Goal: Information Seeking & Learning: Learn about a topic

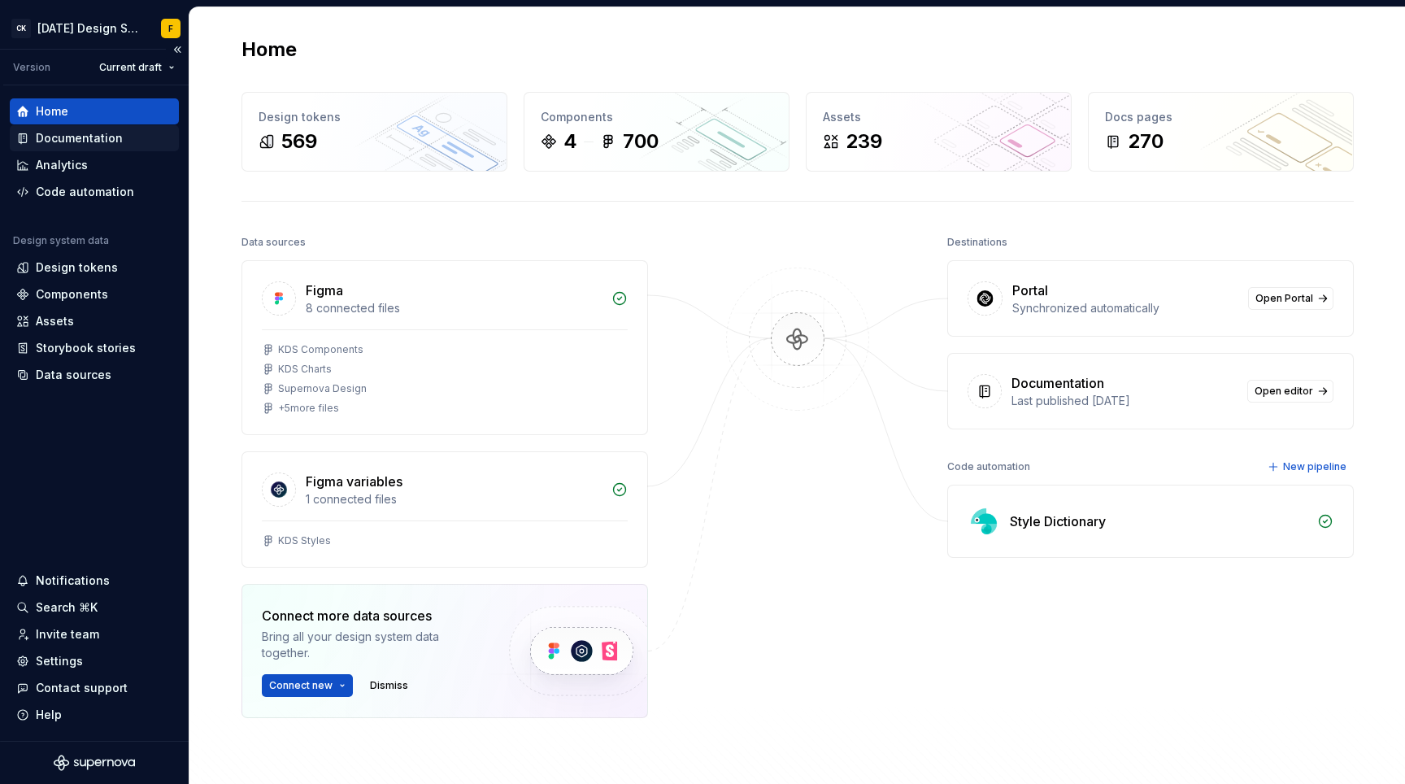
click at [73, 133] on div "Documentation" at bounding box center [79, 138] width 87 height 16
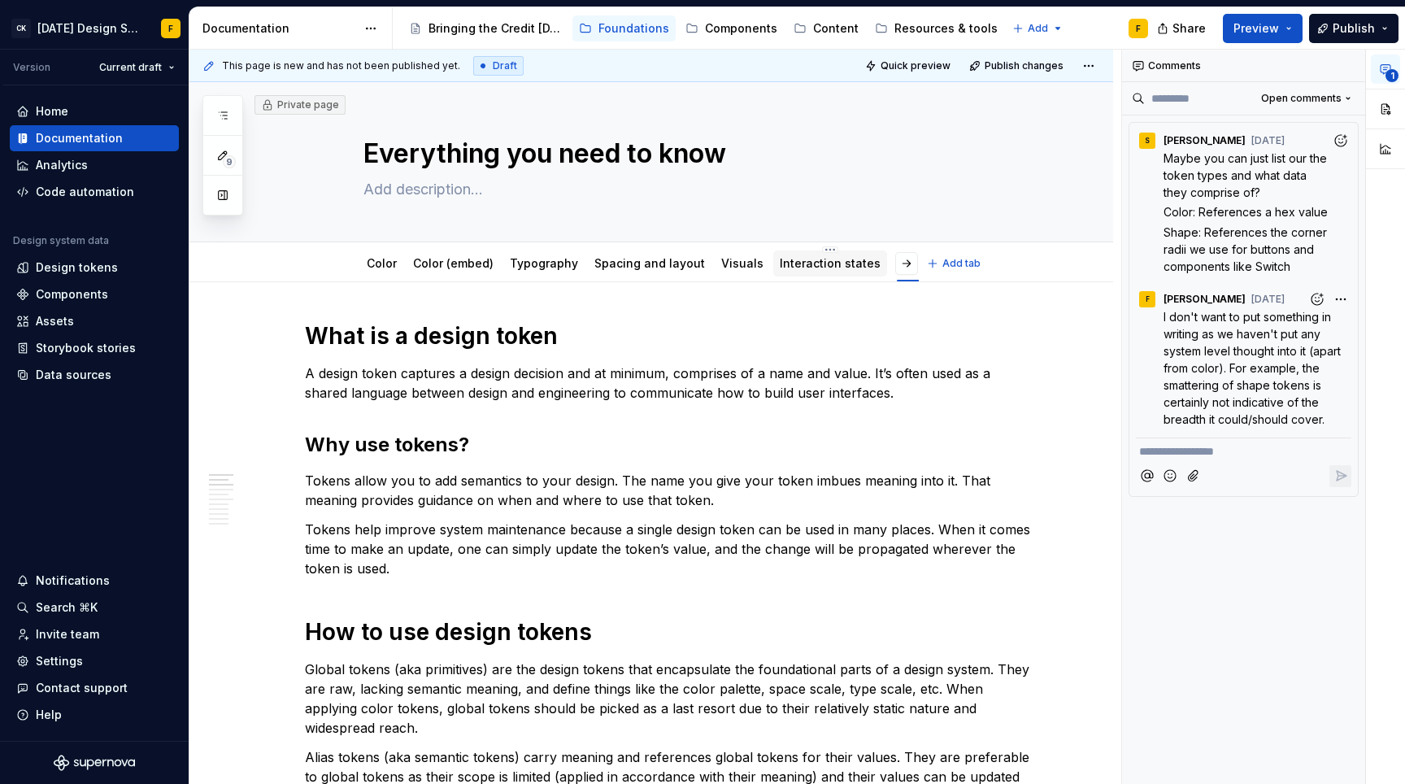
click at [809, 261] on link "Interaction states" at bounding box center [830, 263] width 101 height 14
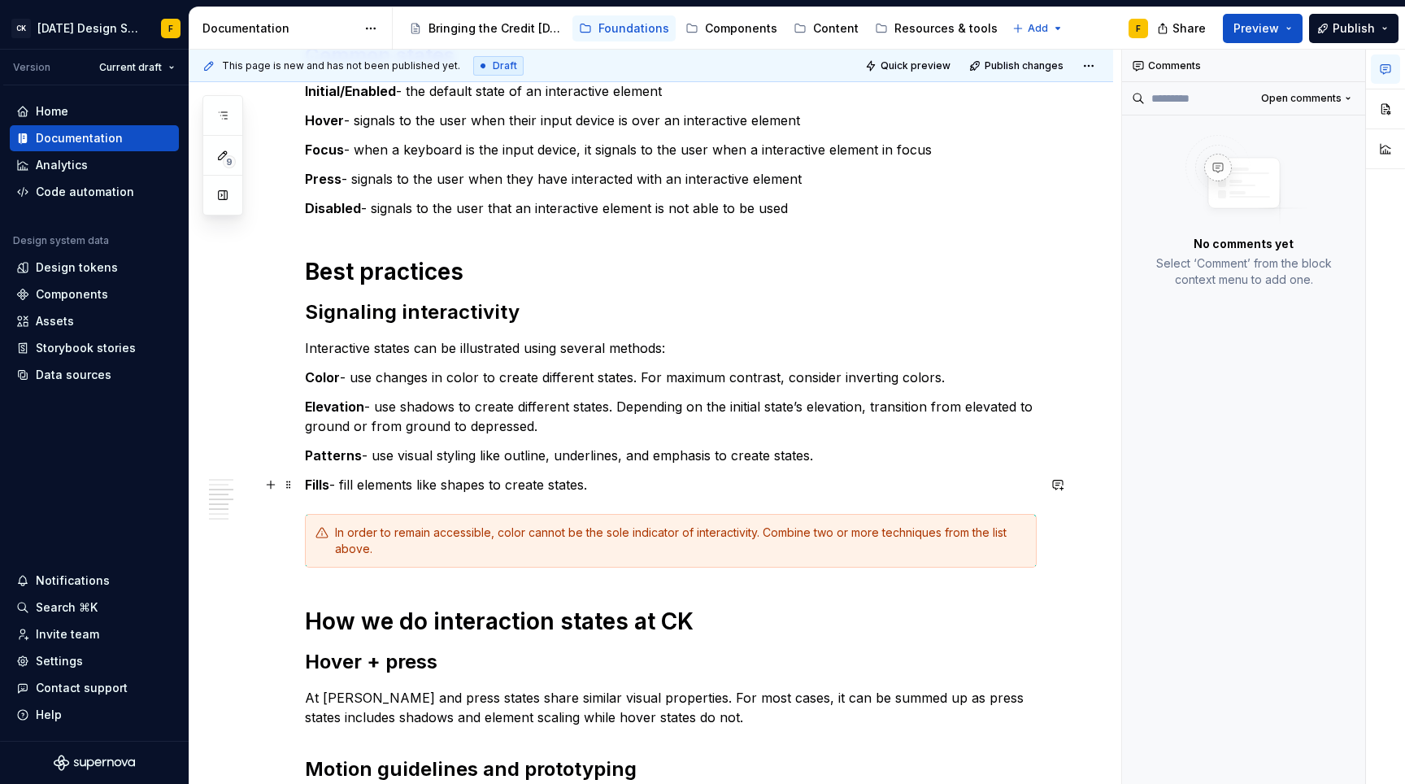
scroll to position [353, 0]
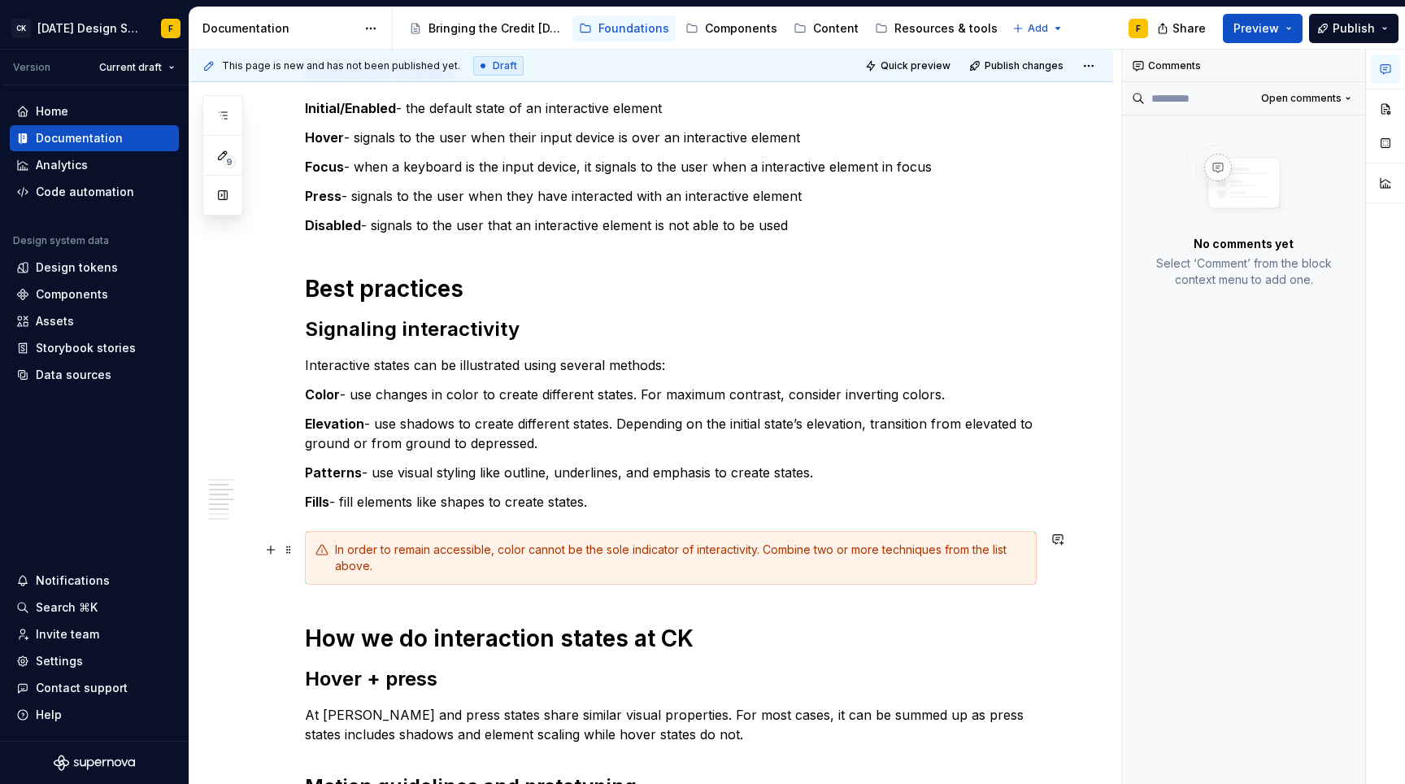
click at [472, 572] on div "In order to remain accessible, color cannot be the sole indicator of interactiv…" at bounding box center [680, 558] width 691 height 33
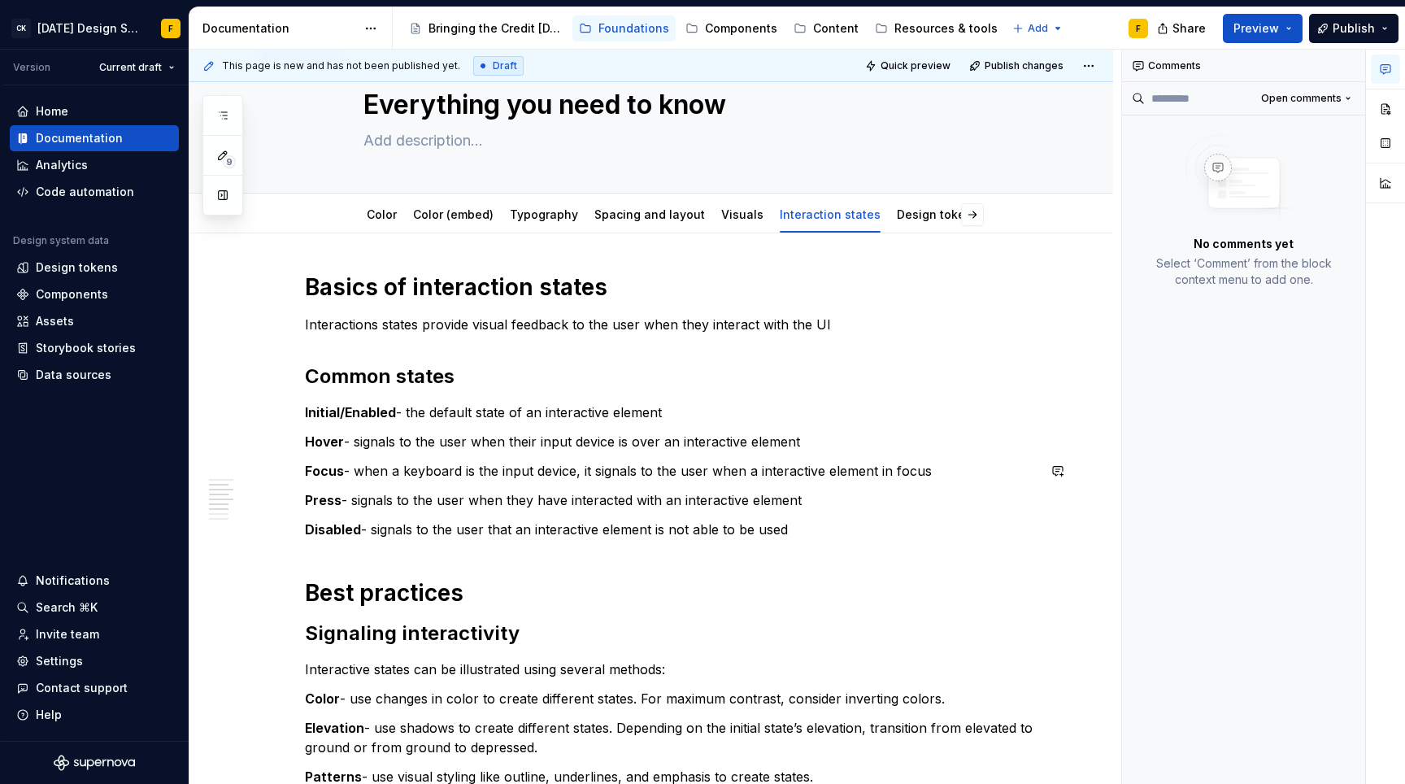
scroll to position [0, 0]
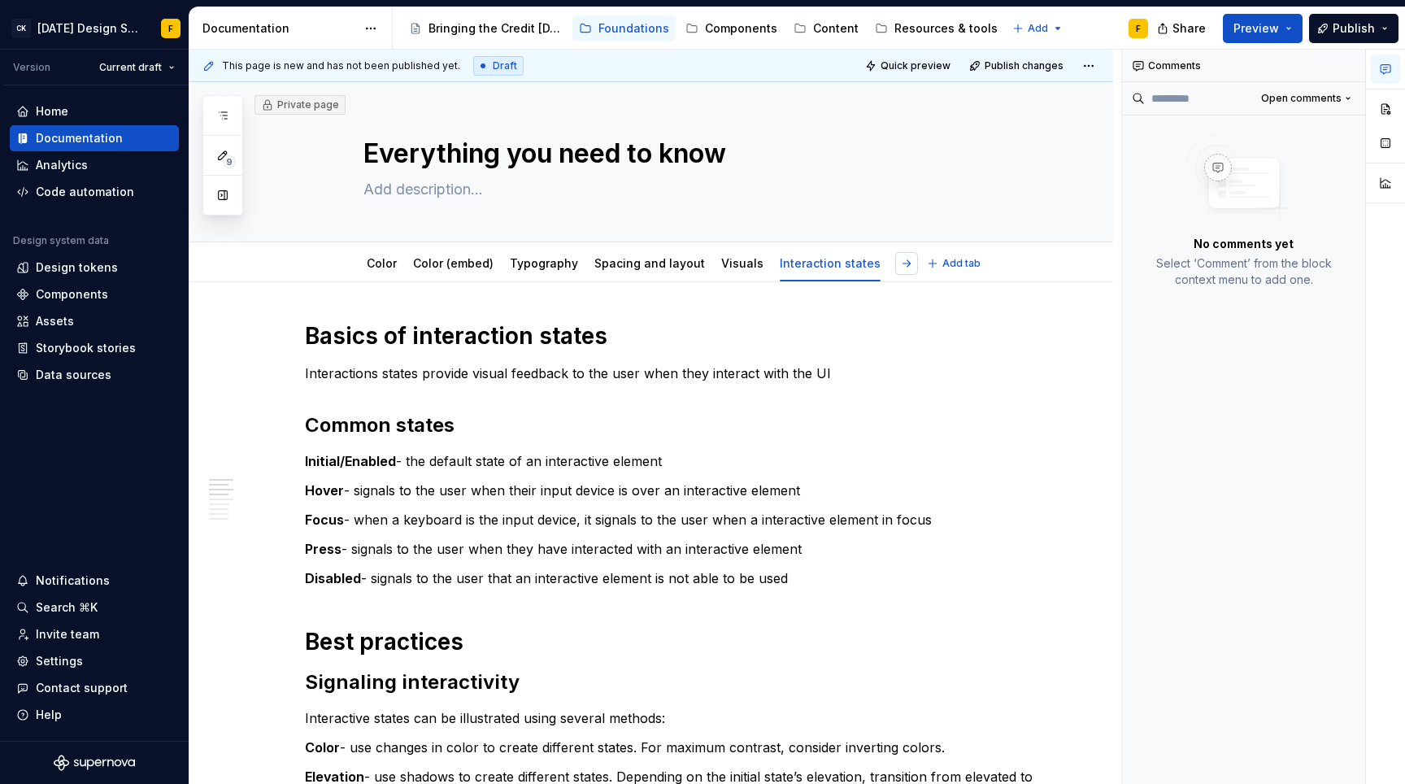
click at [907, 260] on button "button" at bounding box center [906, 263] width 23 height 23
click at [832, 269] on link "Accessibility" at bounding box center [856, 263] width 72 height 14
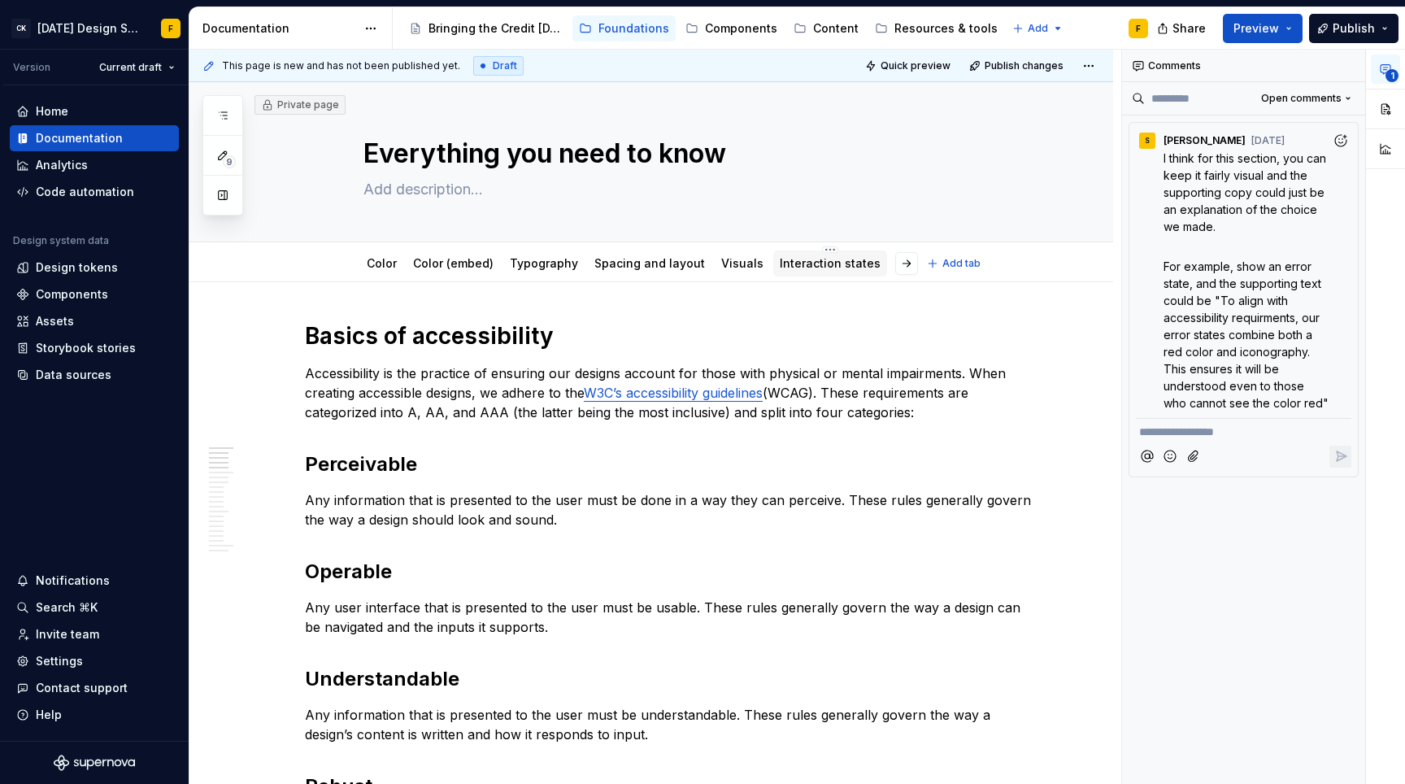
click at [817, 270] on div "Interaction states" at bounding box center [830, 263] width 101 height 16
click at [817, 261] on link "Interaction states" at bounding box center [830, 263] width 101 height 14
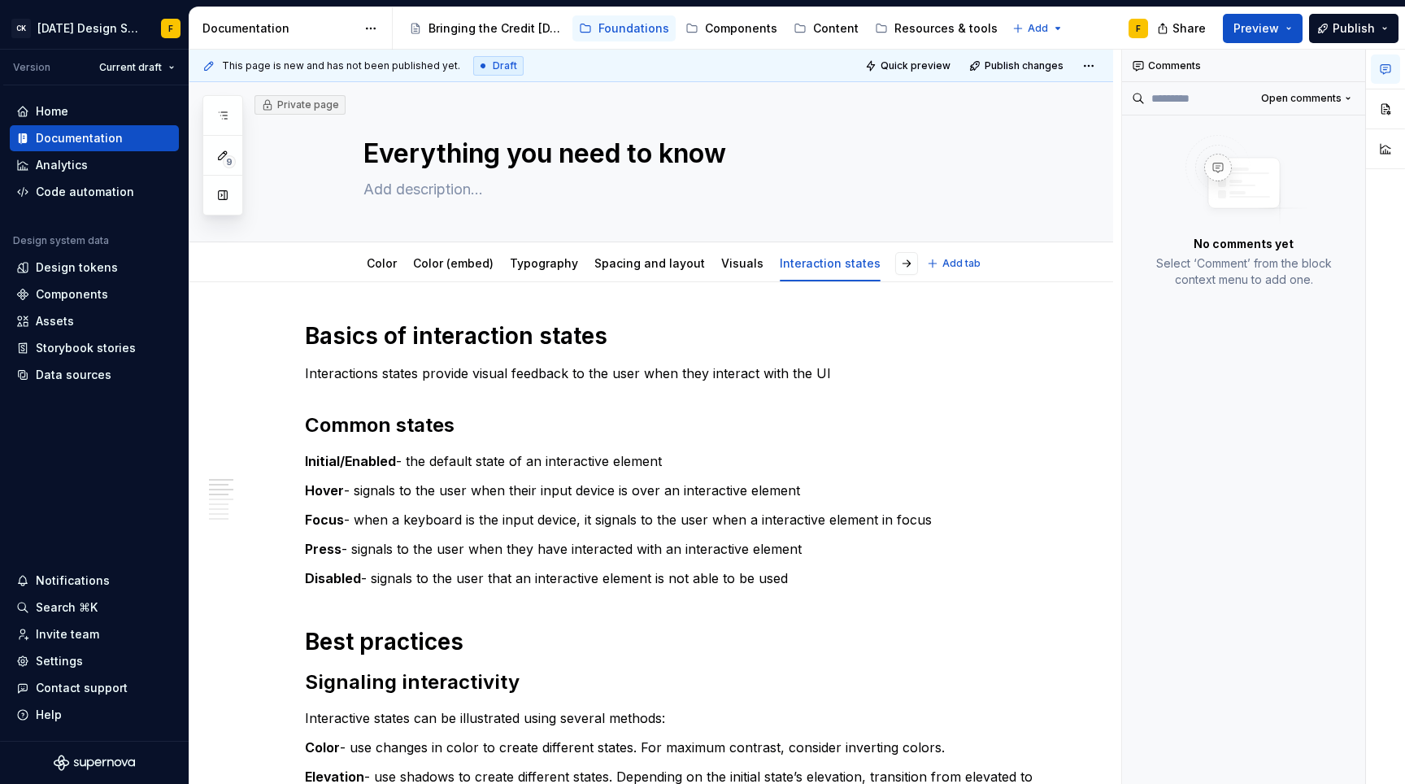
type textarea "*"
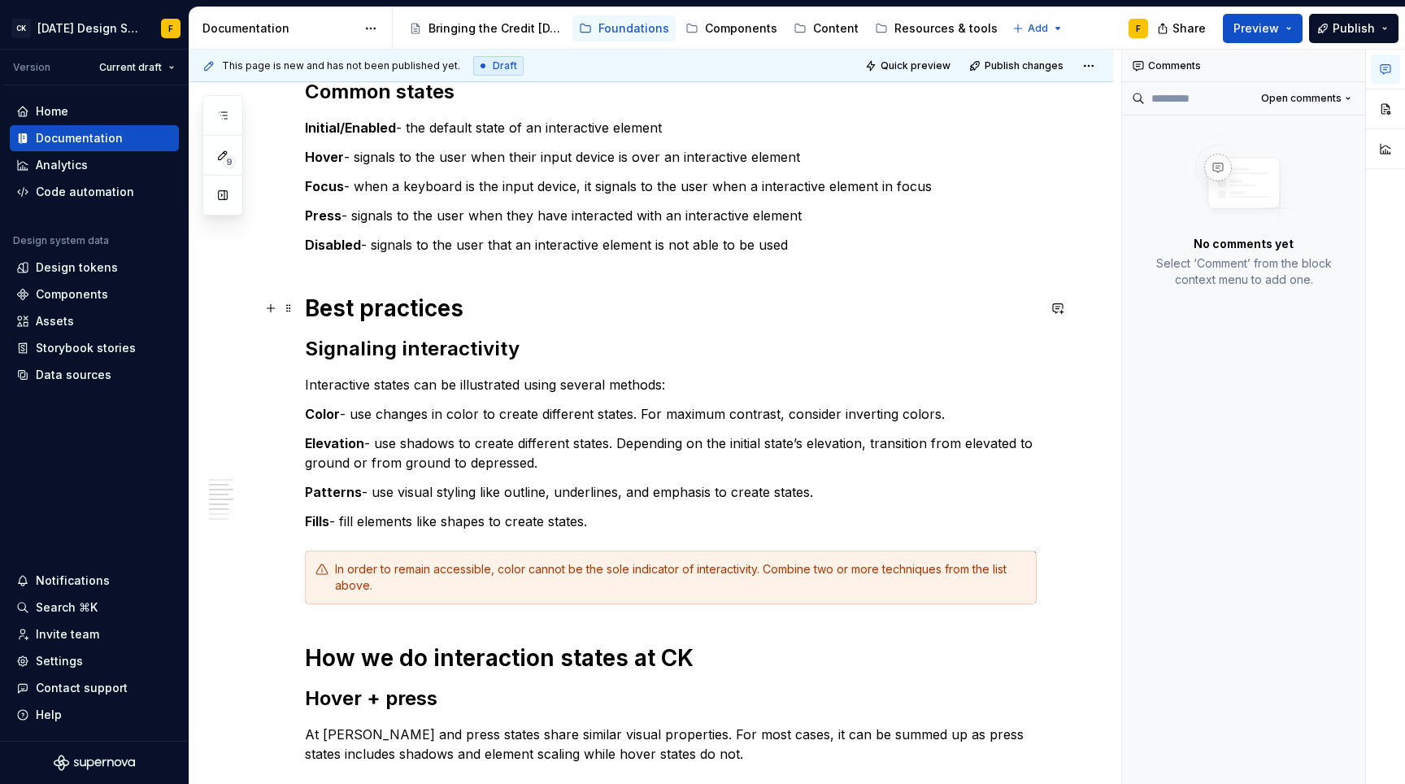
scroll to position [353, 0]
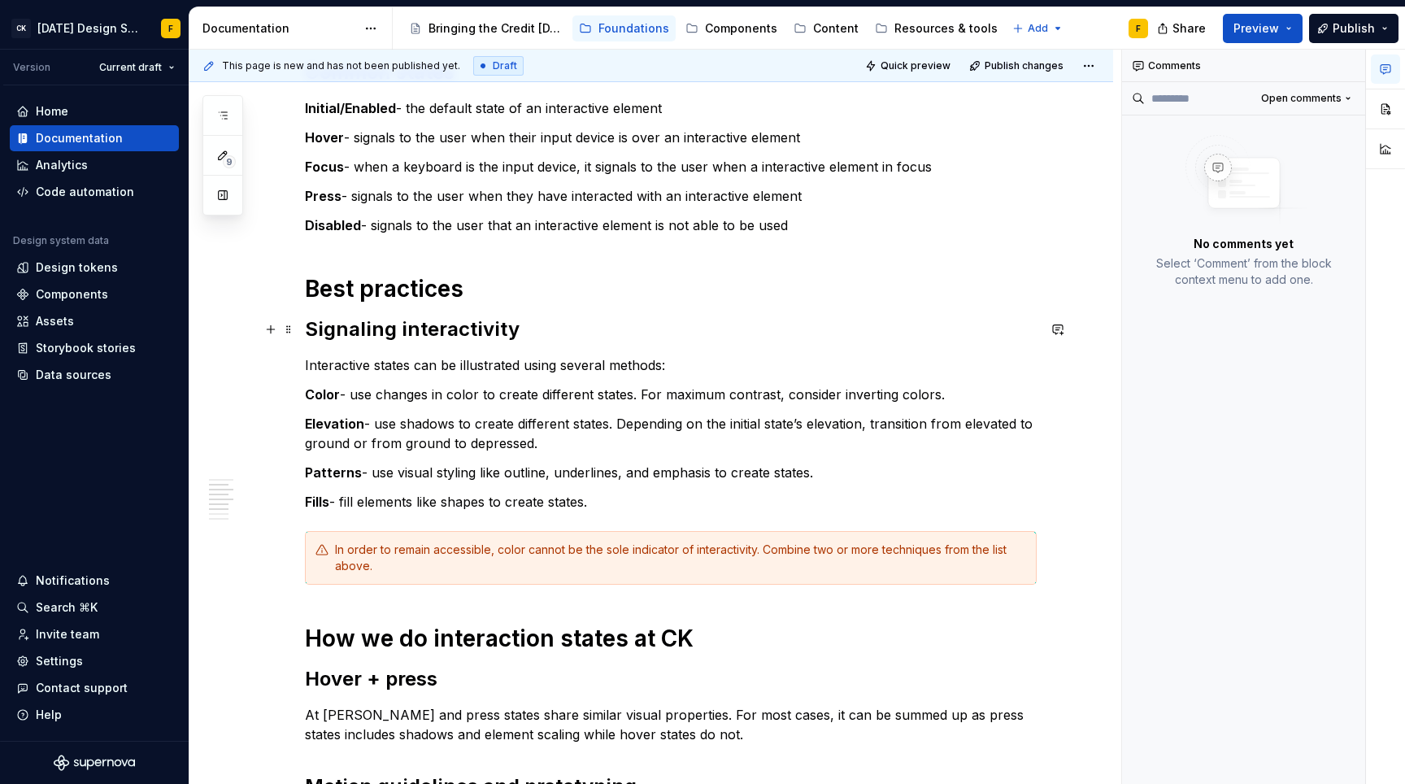
click at [403, 329] on commenthighlight "Signaling interactivity" at bounding box center [412, 329] width 215 height 24
click at [395, 336] on commenthighlight "Signaling interactivity" at bounding box center [412, 329] width 215 height 24
drag, startPoint x: 598, startPoint y: 507, endPoint x: 297, endPoint y: 329, distance: 350.3
click at [297, 329] on div "Basics of interaction states Interactions states provide visual feedback to the…" at bounding box center [651, 748] width 924 height 1638
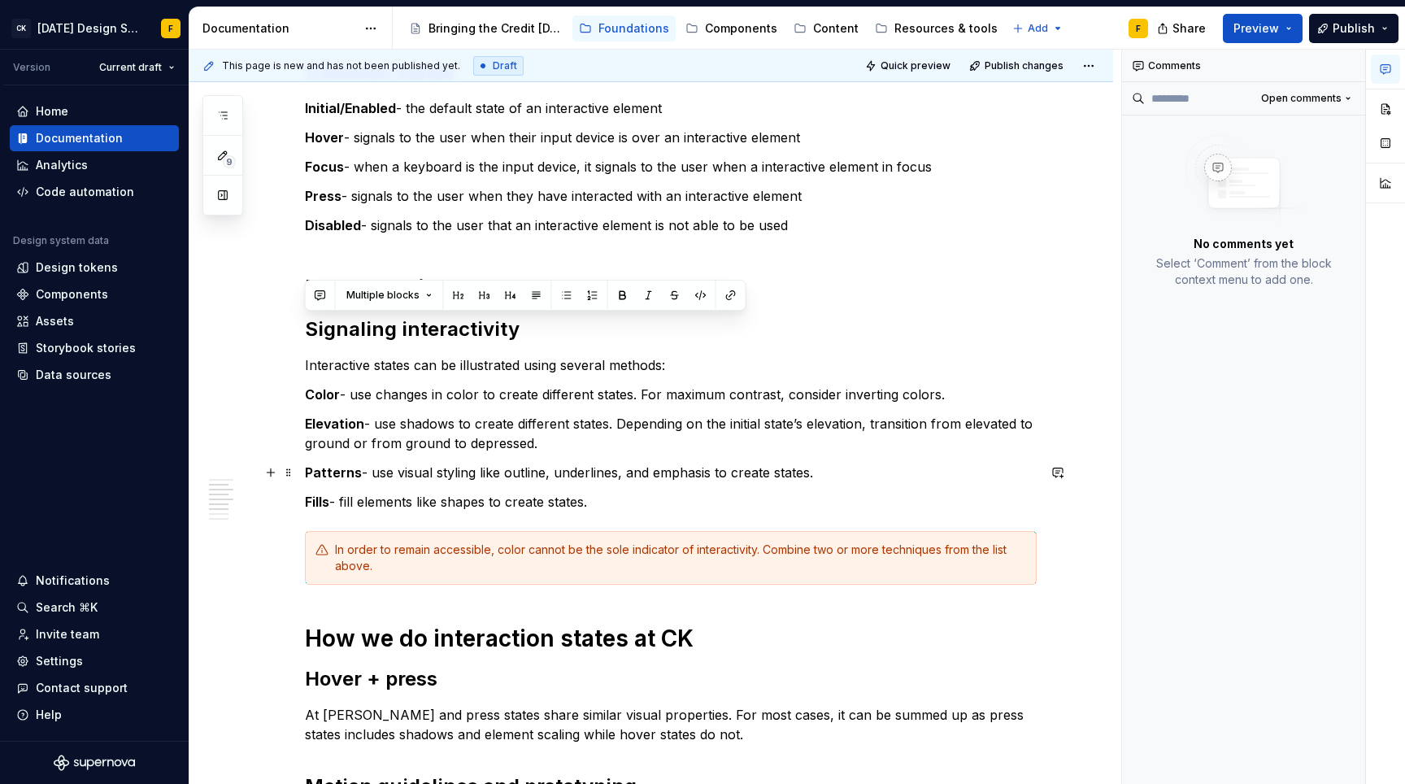
copy div "Signaling interactivity Interactive states can be illustrated using several met…"
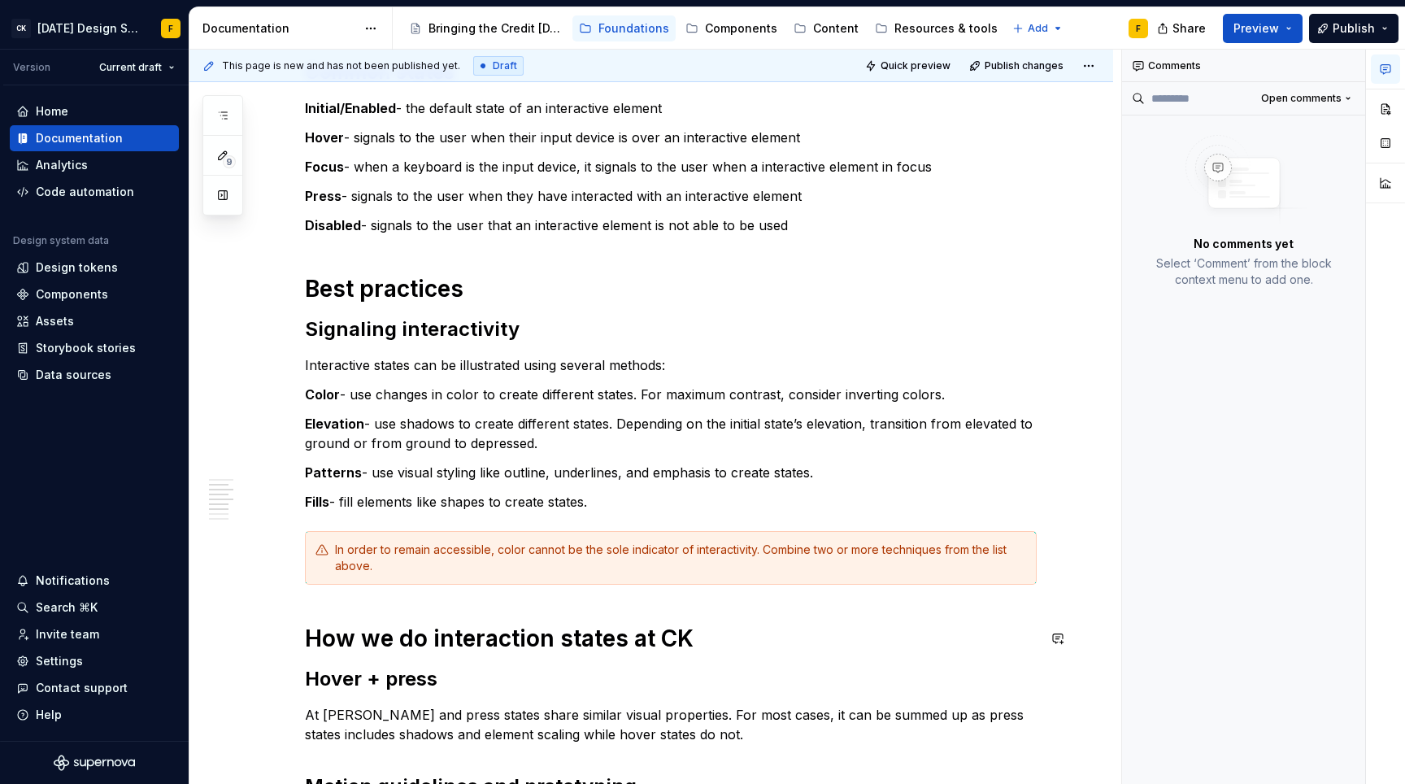
click at [394, 598] on div "Basics of interaction states Interactions states provide visual feedback to the…" at bounding box center [671, 640] width 732 height 1345
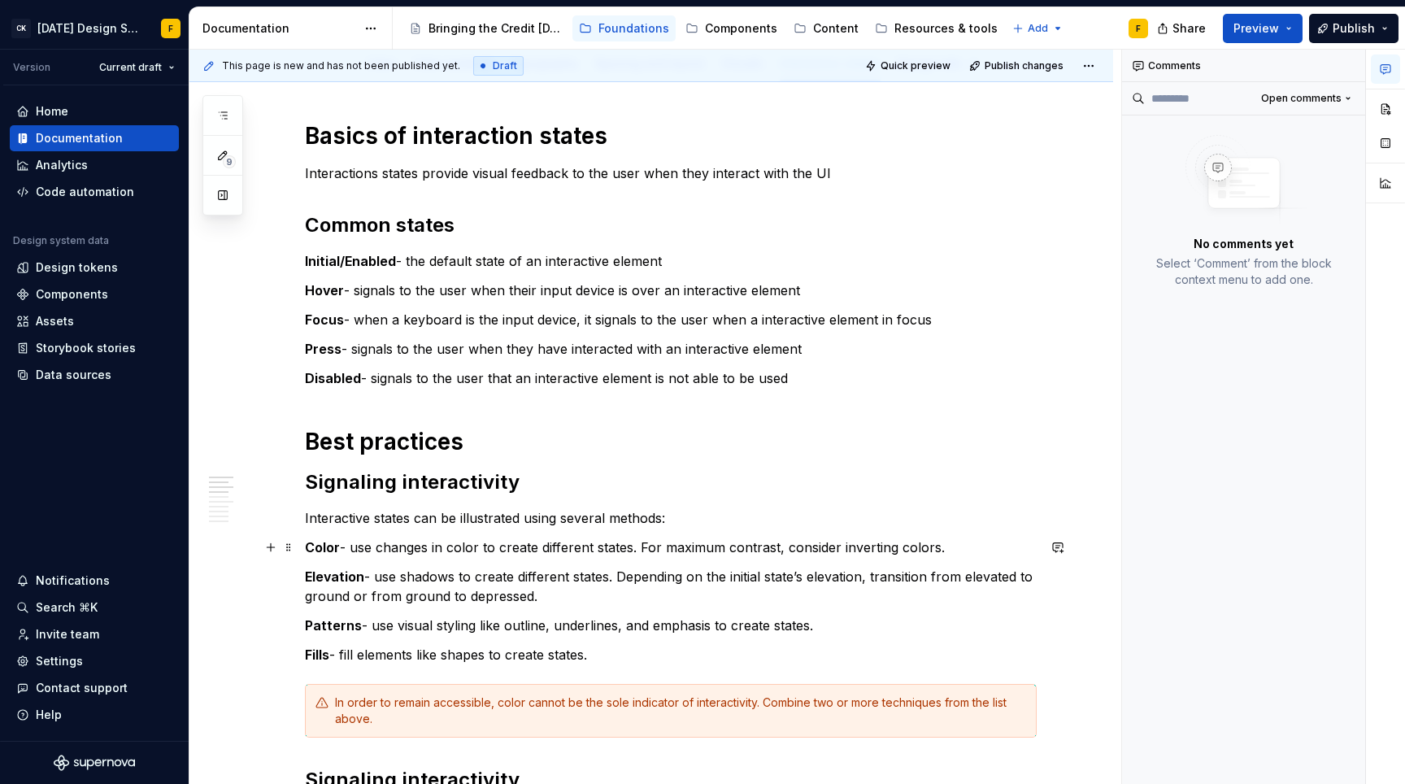
scroll to position [150, 0]
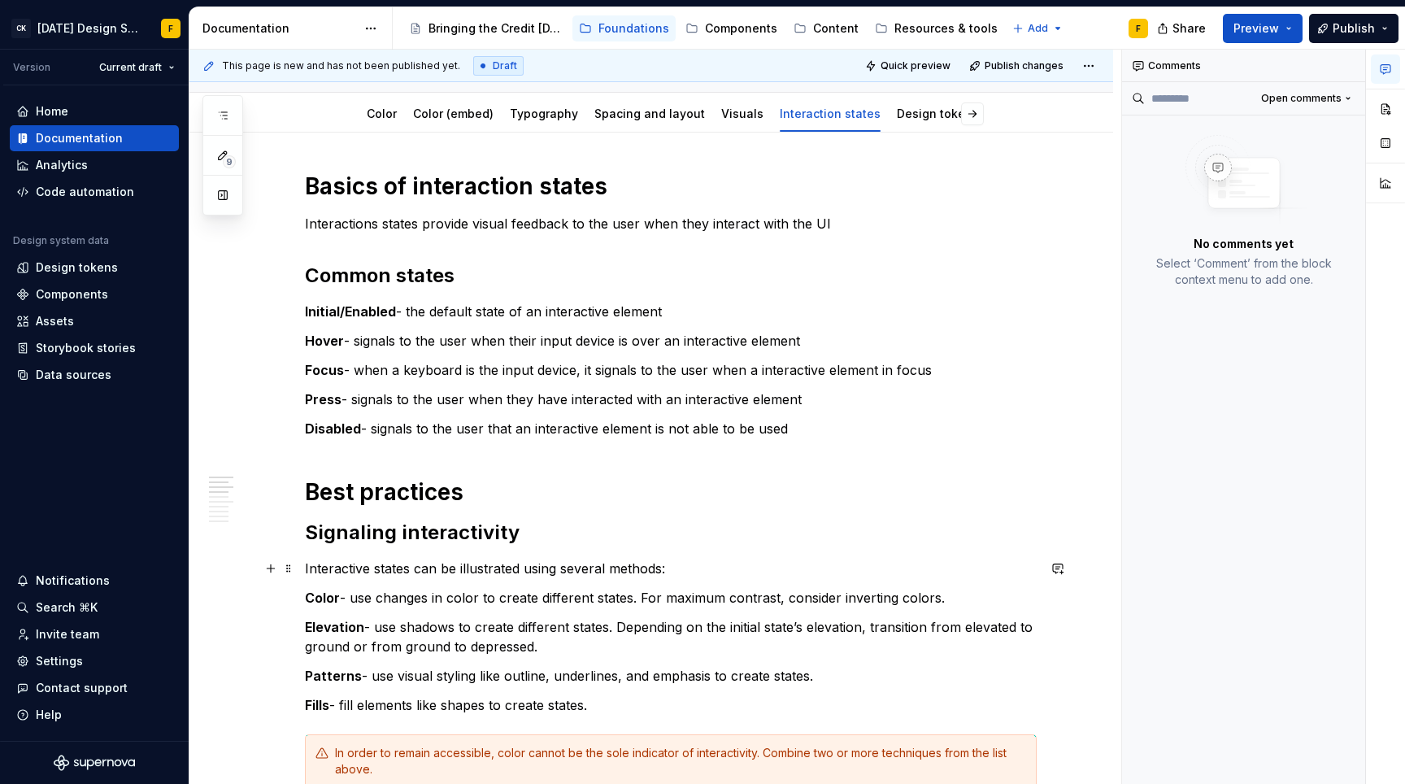
click at [334, 569] on p "Interactive states can be illustrated using several methods:" at bounding box center [671, 569] width 732 height 20
click at [388, 567] on p "Interactive states can be illustrated using several methods:" at bounding box center [671, 569] width 732 height 20
click at [329, 529] on commenthighlight "Signaling interactivity" at bounding box center [412, 532] width 215 height 24
click at [397, 568] on p "Interactive states can be illustrated using several methods:" at bounding box center [671, 569] width 732 height 20
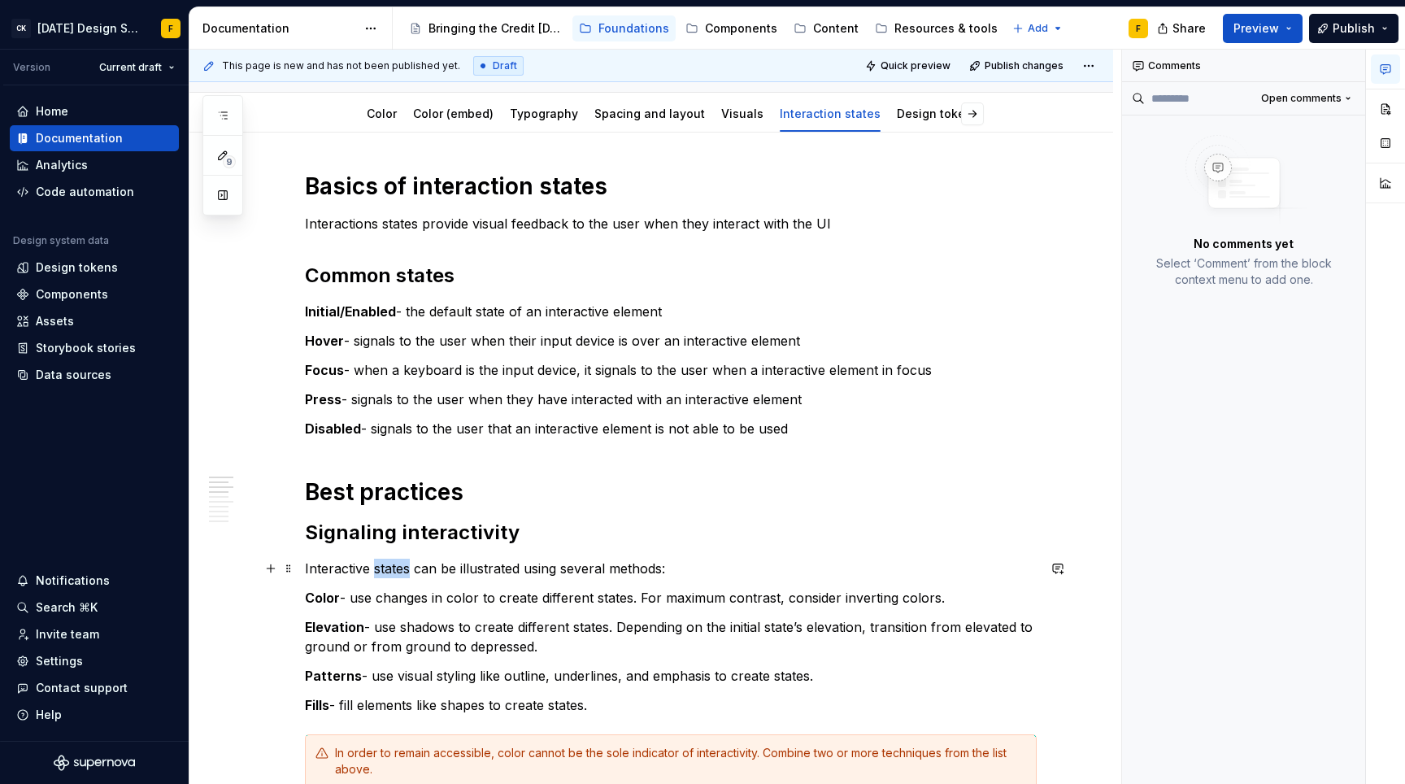
click at [397, 568] on p "Interactive states can be illustrated using several methods:" at bounding box center [671, 569] width 732 height 20
click at [514, 563] on p "Interactive elements can be illustrated using several methods:" at bounding box center [671, 569] width 732 height 20
click at [306, 567] on p "Interactive elements can be illustrated using several methods:" at bounding box center [671, 569] width 732 height 20
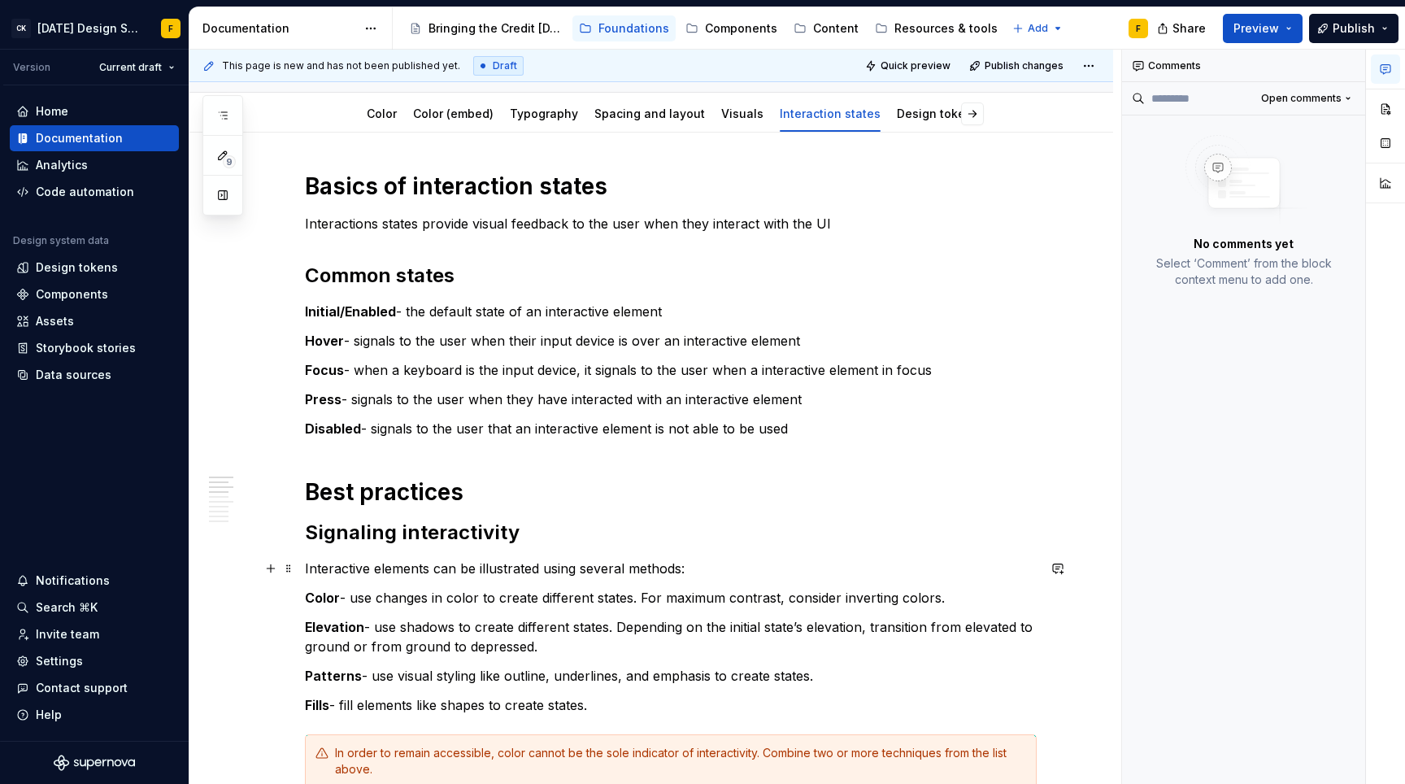
click at [514, 567] on p "Interactive elements can be illustrated using several methods:" at bounding box center [671, 569] width 732 height 20
click at [440, 604] on p "Color - use changes in color to create different states. For maximum contrast, …" at bounding box center [671, 598] width 732 height 20
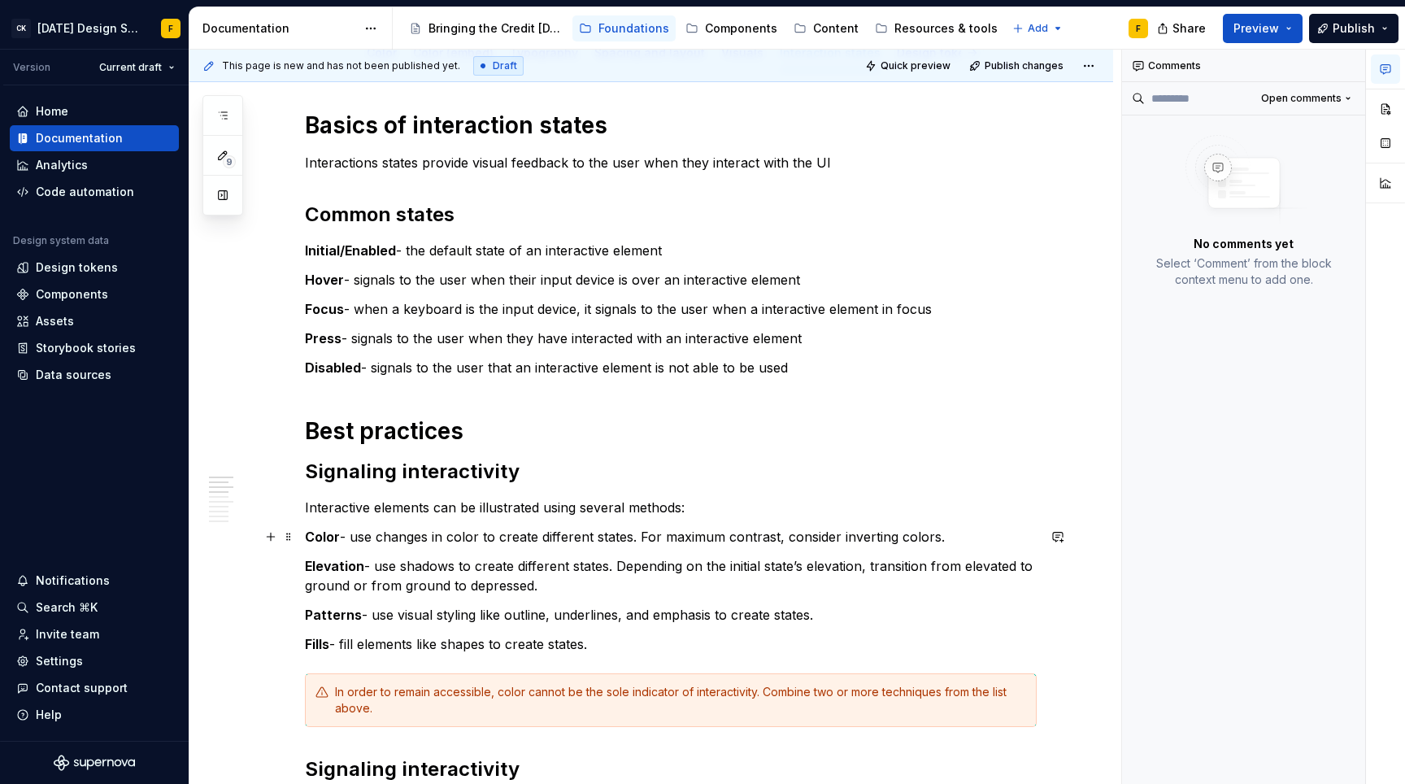
scroll to position [246, 0]
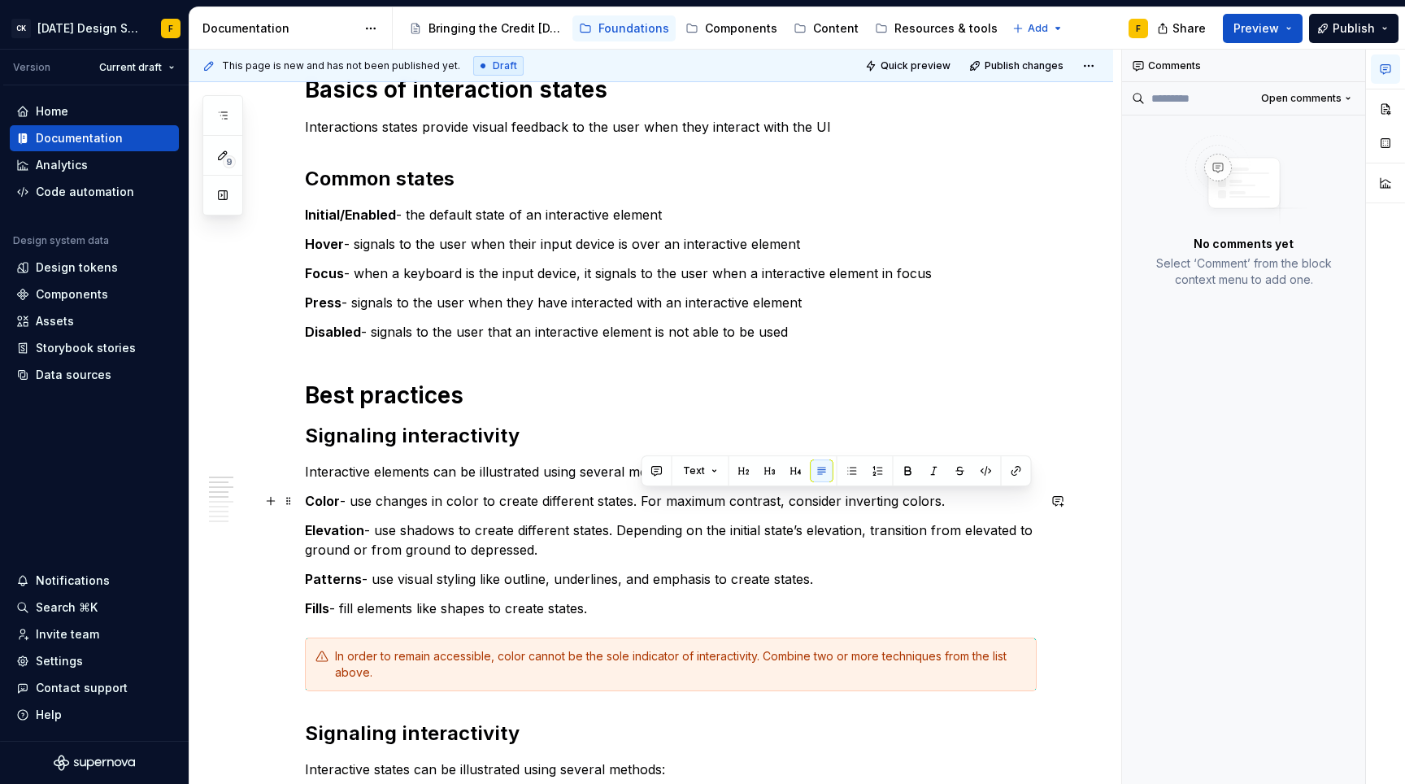
drag, startPoint x: 642, startPoint y: 496, endPoint x: 945, endPoint y: 492, distance: 302.5
click at [945, 492] on p "Color - use changes in color to create different states. For maximum contrast, …" at bounding box center [671, 501] width 732 height 20
click at [340, 496] on p "Color - use changes in color to create different states." at bounding box center [671, 501] width 732 height 20
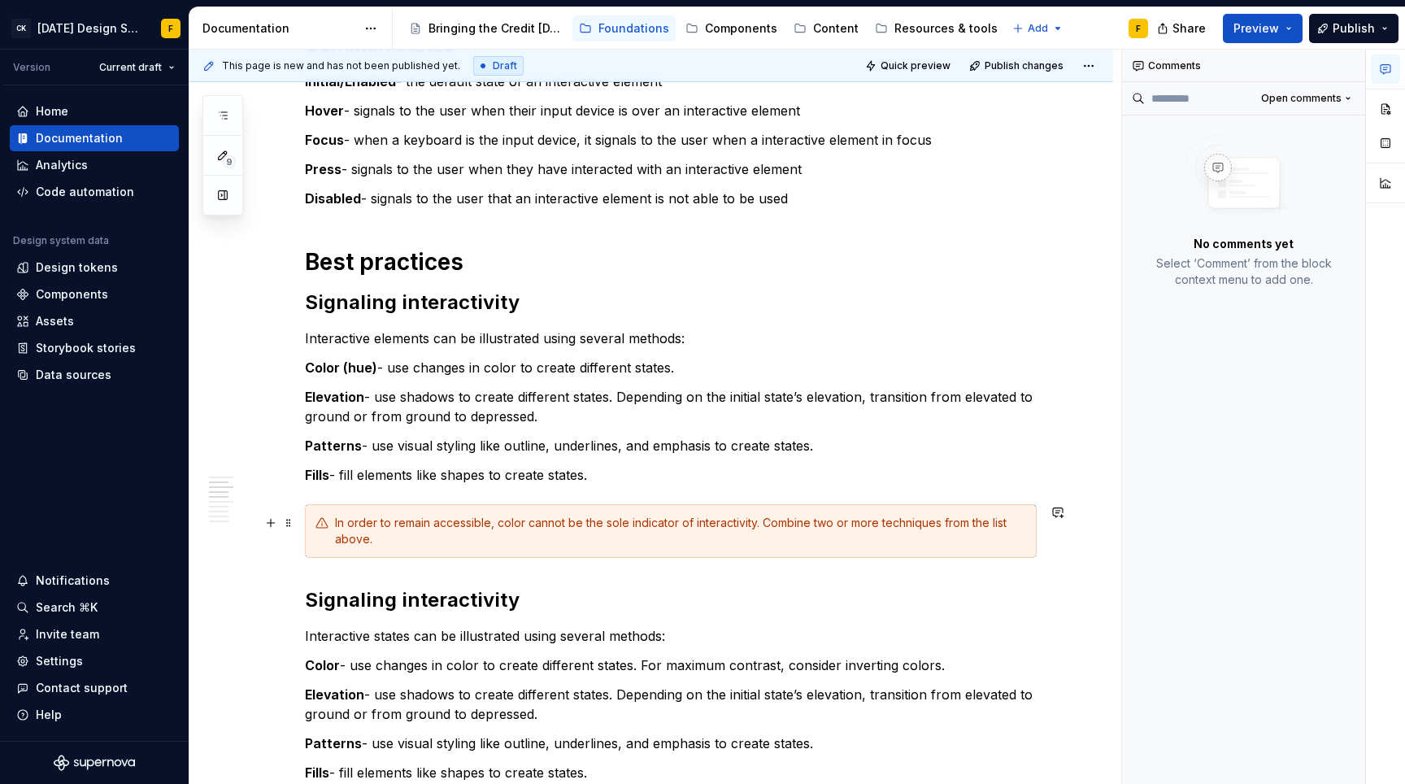
scroll to position [381, 0]
click at [366, 594] on h2 "Signaling interactivity" at bounding box center [671, 599] width 732 height 26
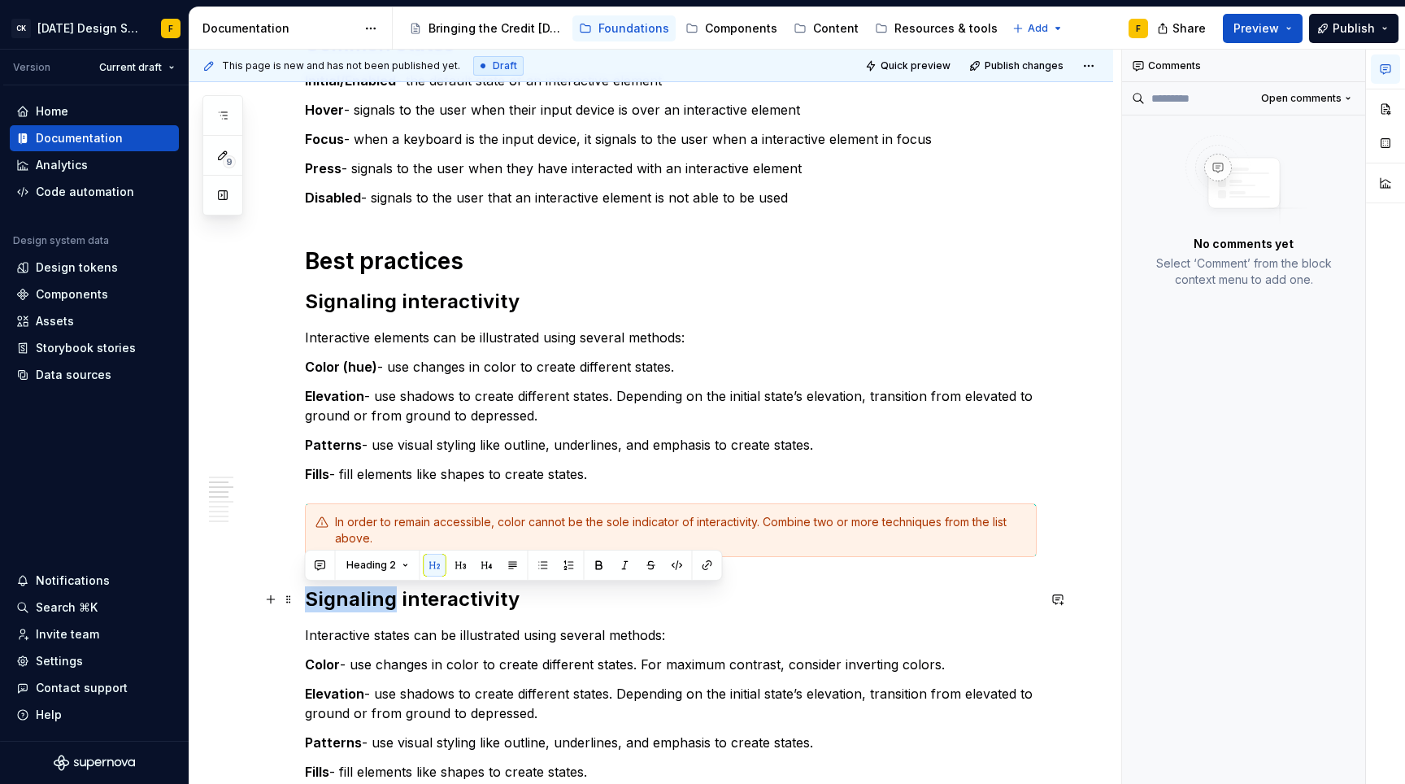
click at [366, 594] on h2 "Signaling interactivity" at bounding box center [671, 599] width 732 height 26
click at [453, 594] on h2 "Signaling interactivity" at bounding box center [671, 599] width 732 height 26
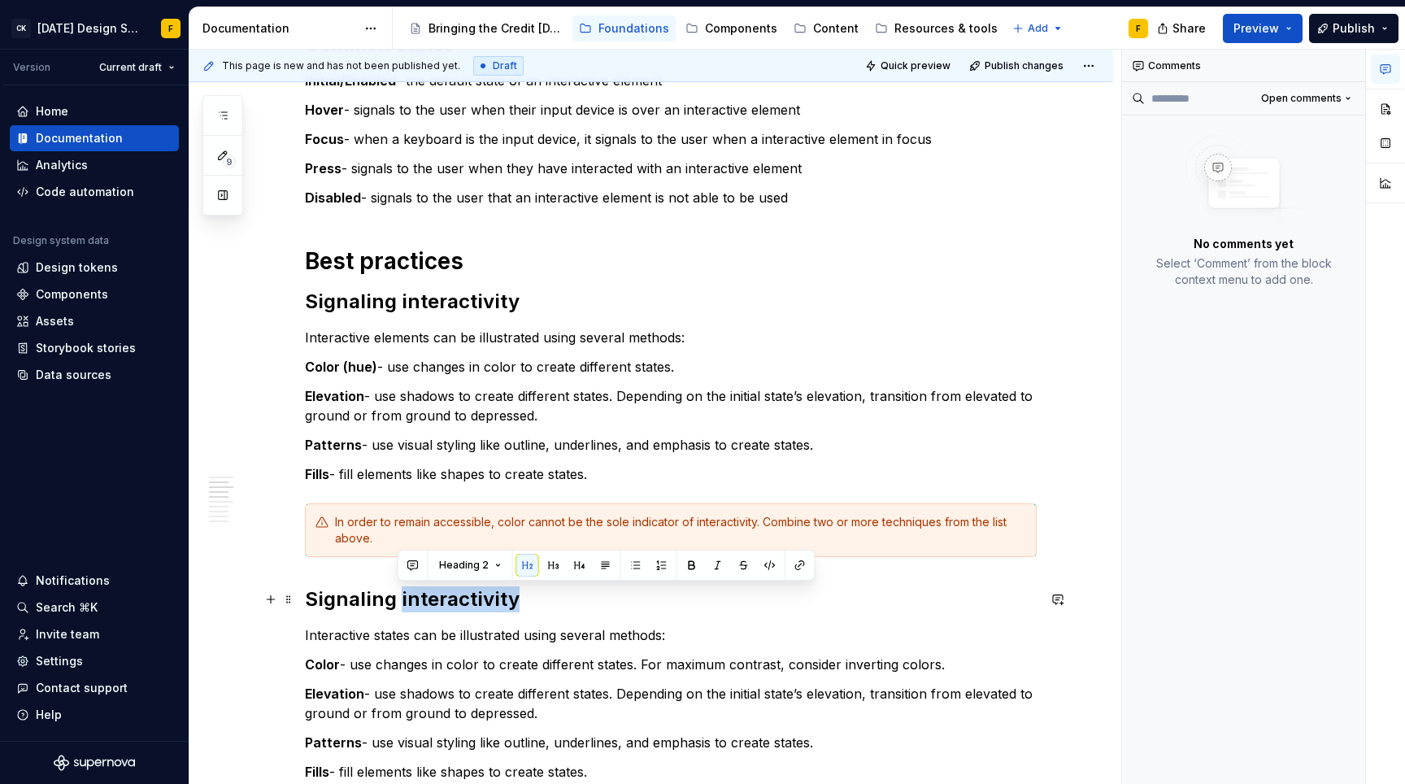
click at [453, 594] on h2 "Signaling interactivity" at bounding box center [671, 599] width 732 height 26
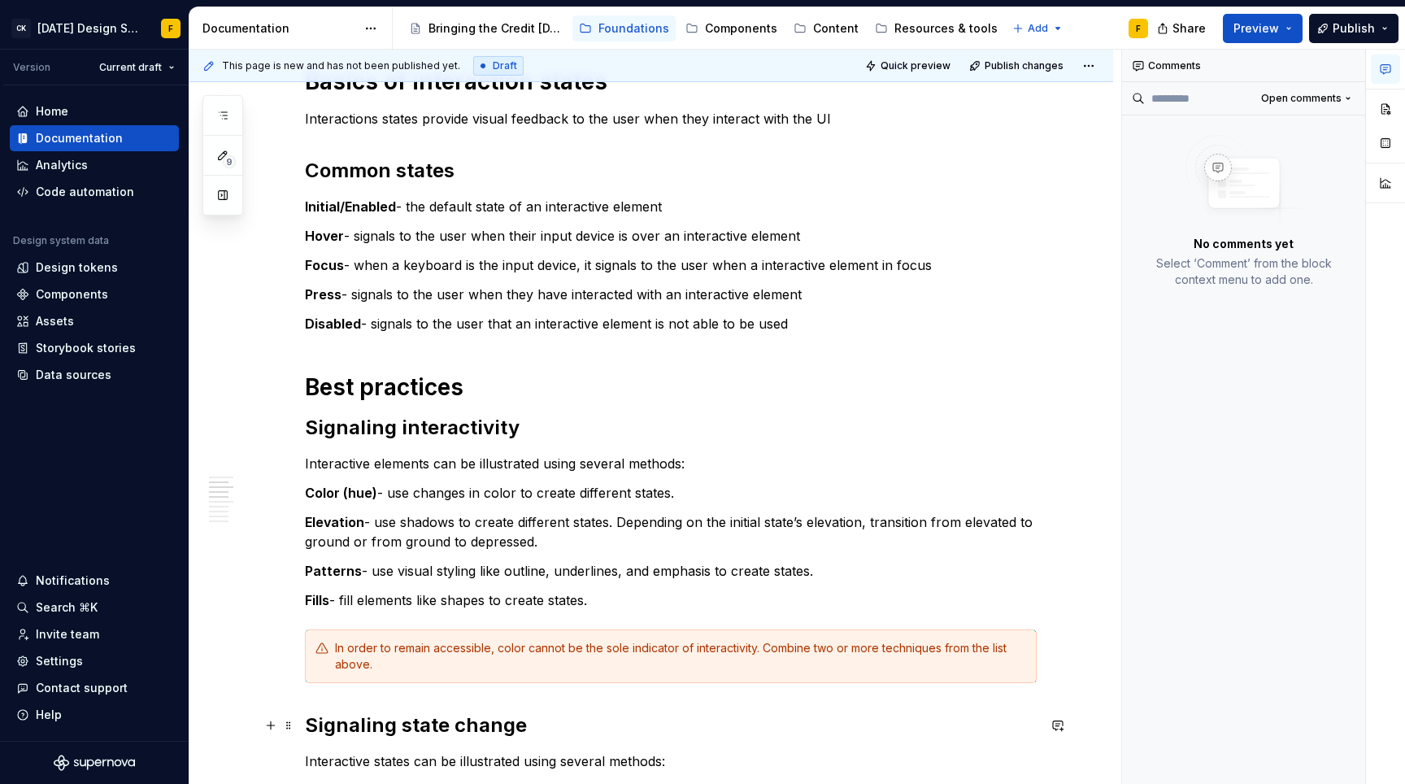
scroll to position [250, 0]
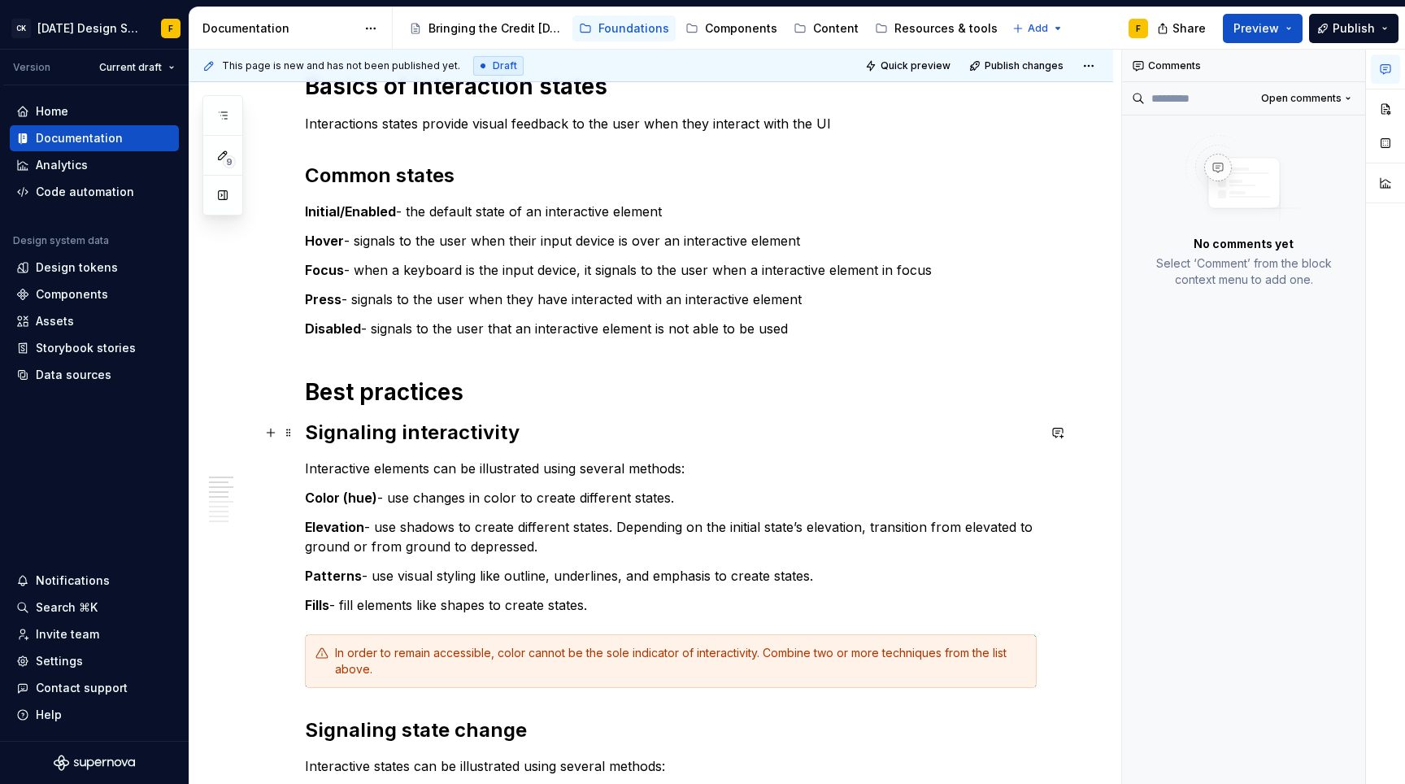
click at [340, 430] on commenthighlight "Signaling interactivity" at bounding box center [412, 432] width 215 height 24
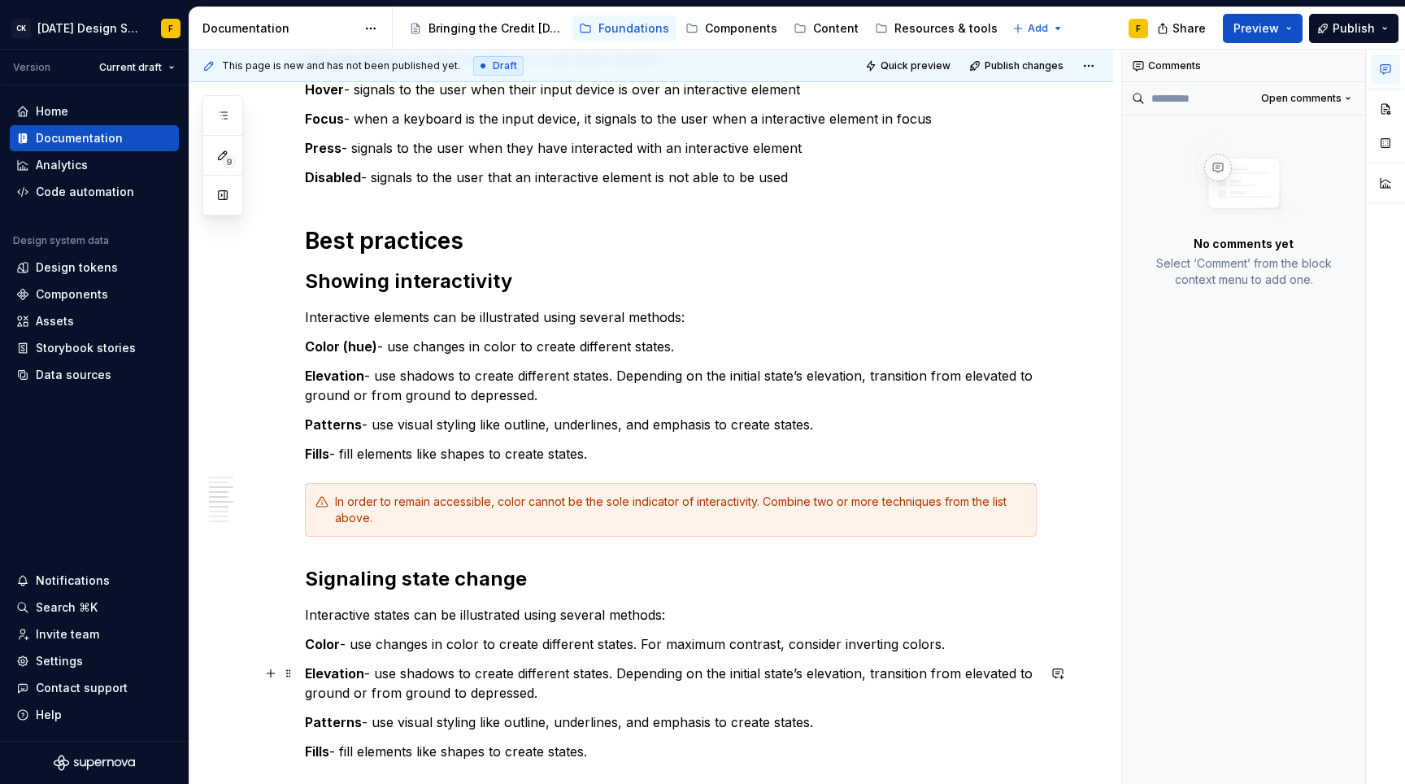
scroll to position [395, 0]
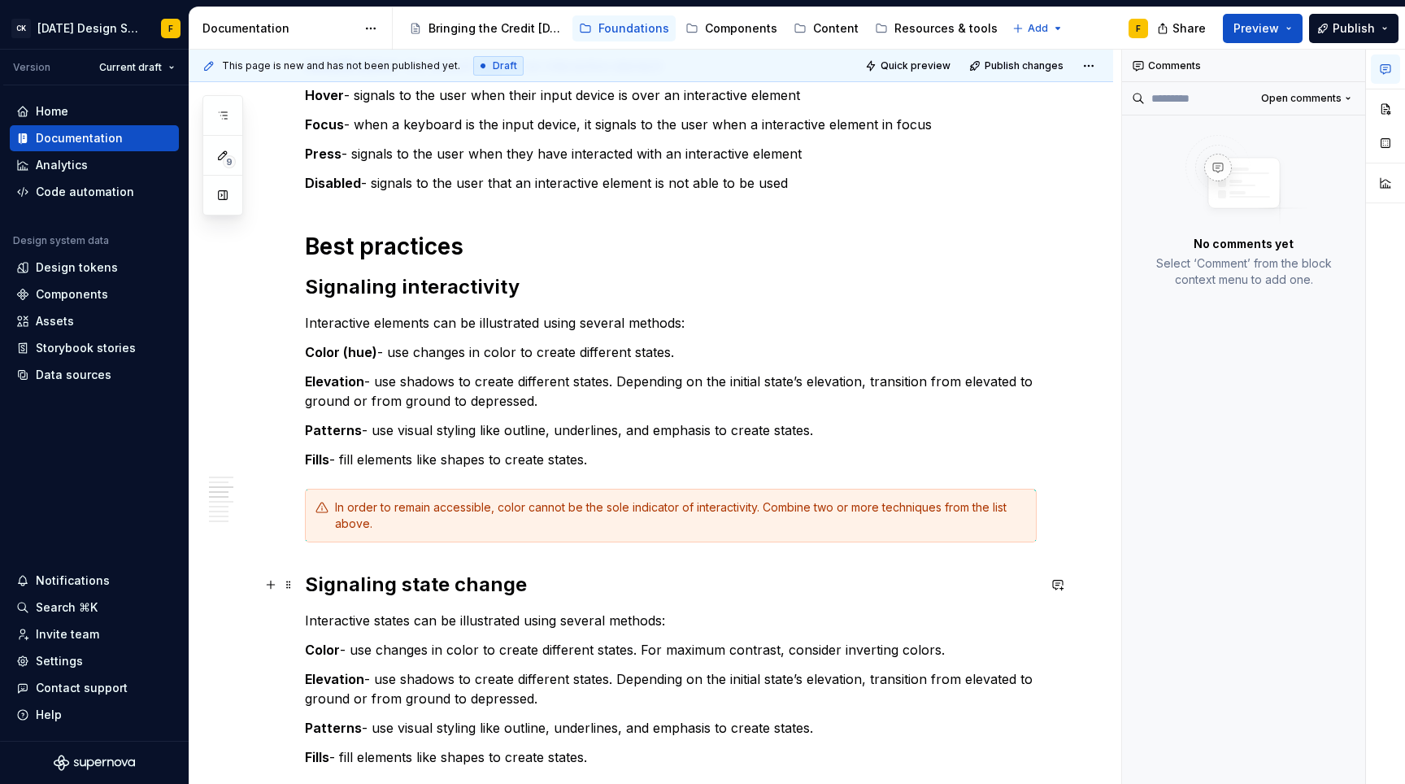
click at [352, 587] on h2 "Signaling state change" at bounding box center [671, 585] width 732 height 26
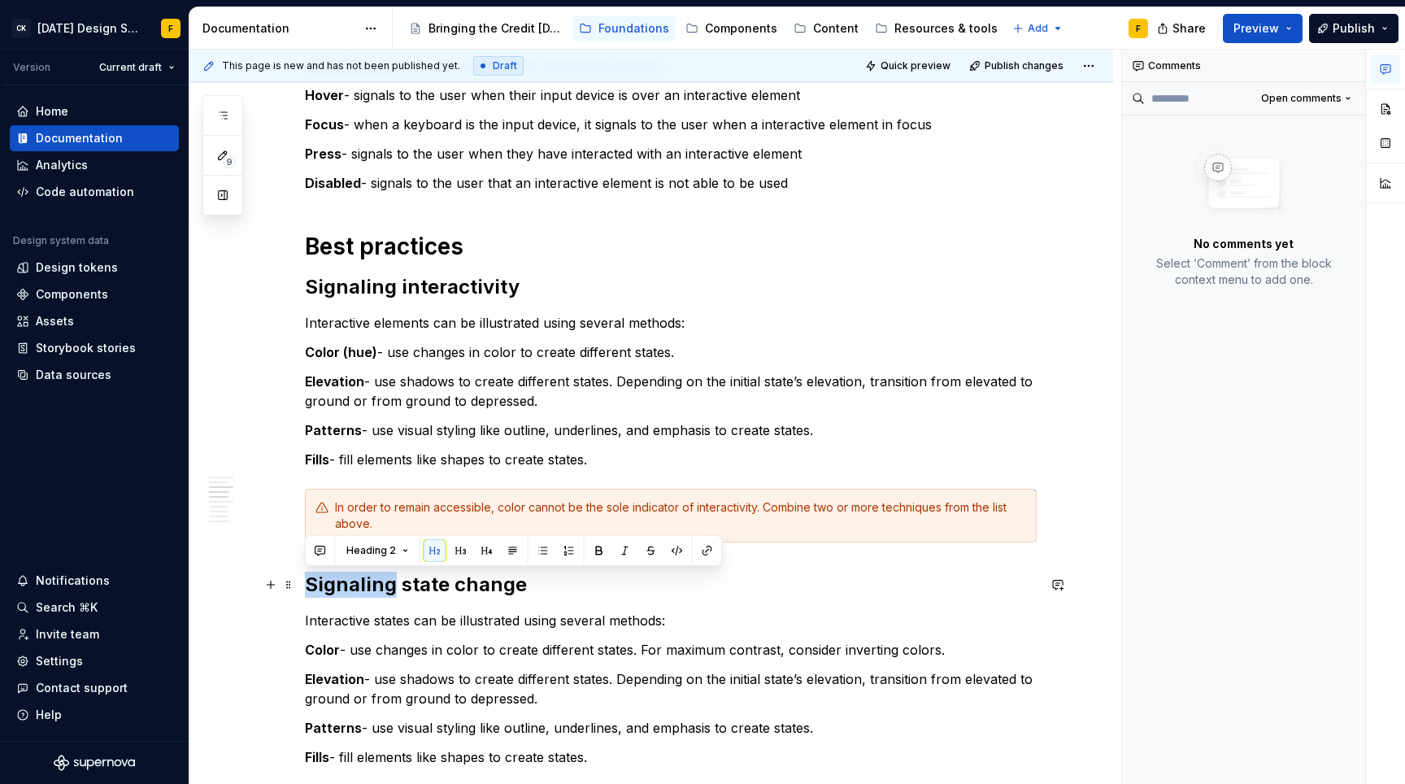
click at [352, 587] on h2 "Signaling state change" at bounding box center [671, 585] width 732 height 26
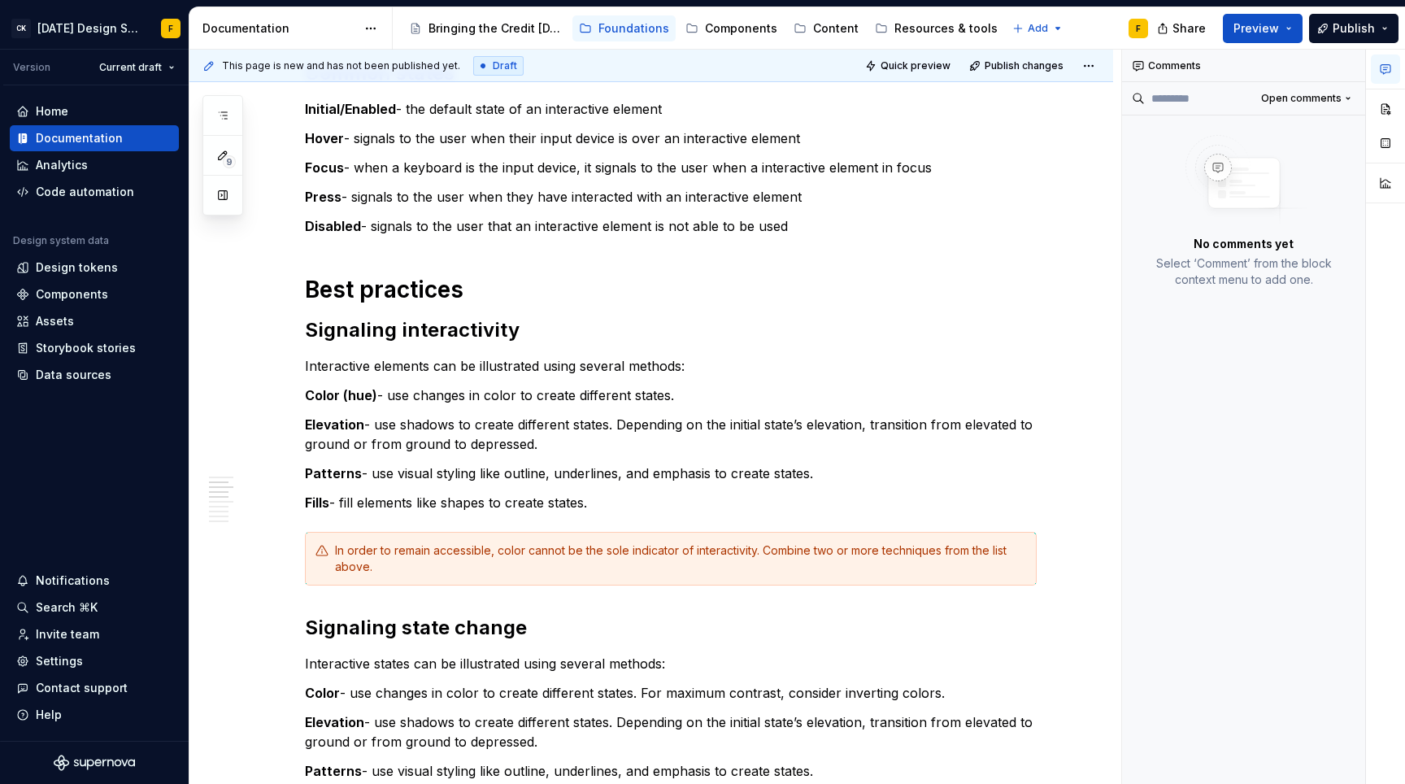
scroll to position [0, 0]
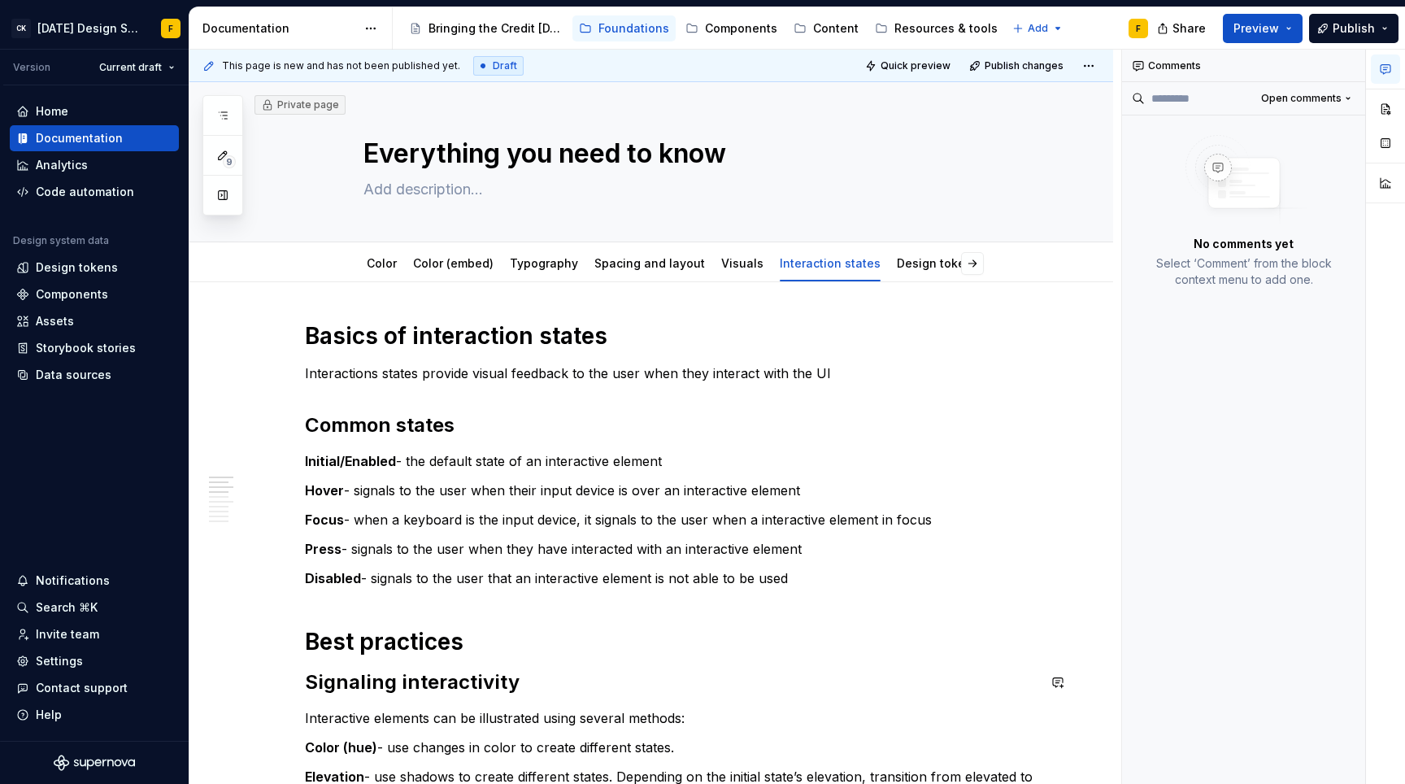
click at [359, 372] on p "Interactions states provide visual feedback to the user when they interact with…" at bounding box center [671, 373] width 732 height 20
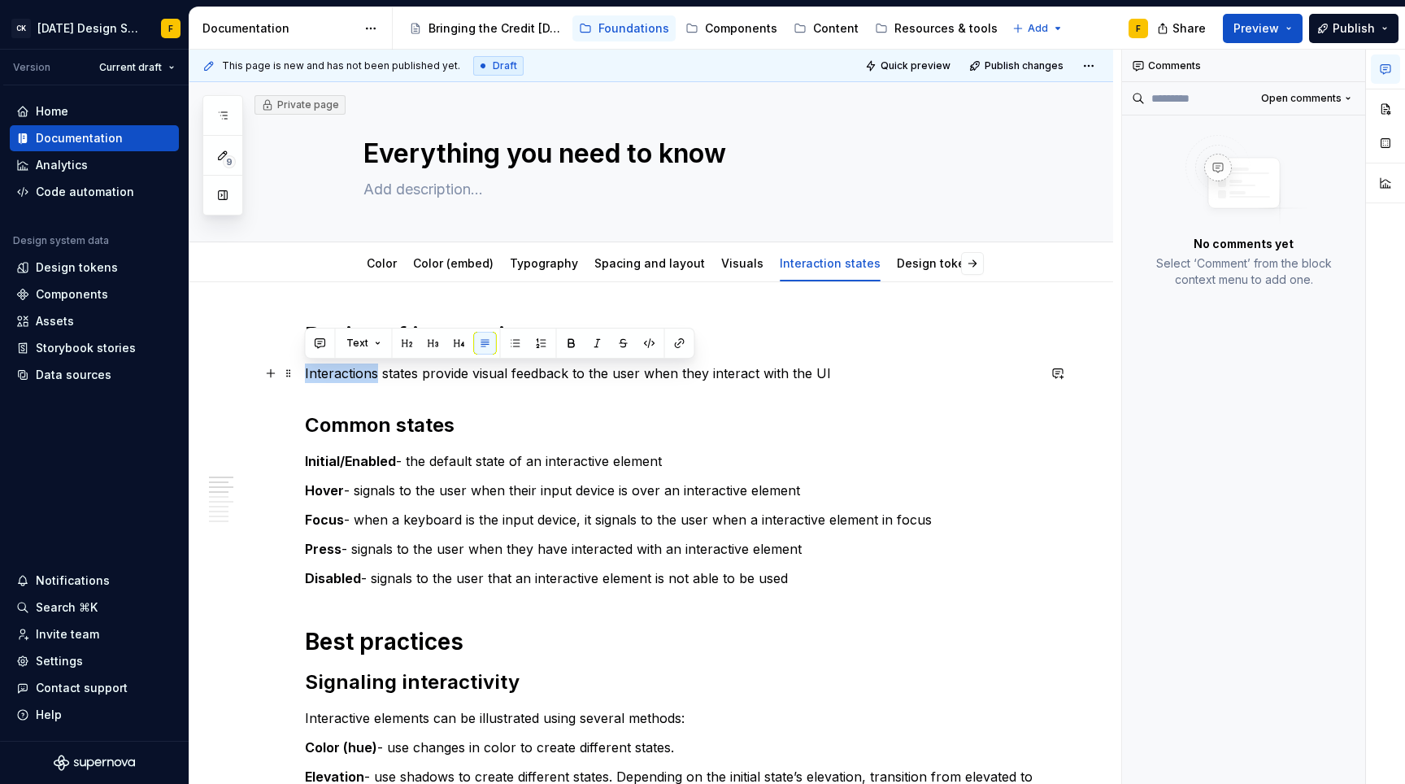
click at [359, 372] on p "Interactions states provide visual feedback to the user when they interact with…" at bounding box center [671, 373] width 732 height 20
click at [372, 376] on p "Interactions states provide visual feedback to the user when they interact with…" at bounding box center [671, 373] width 732 height 20
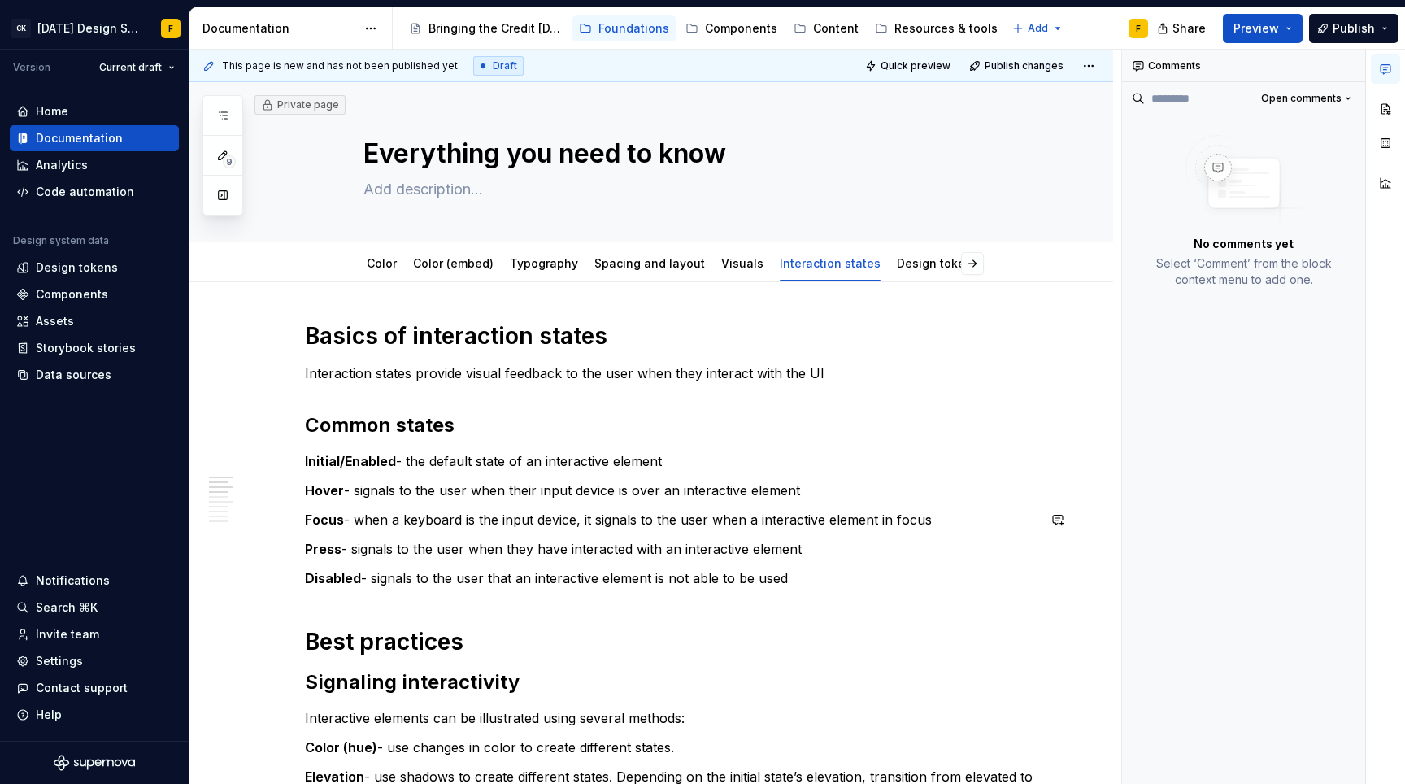
click at [914, 265] on button "button" at bounding box center [906, 263] width 23 height 23
click at [834, 270] on link "Accessibility" at bounding box center [856, 263] width 72 height 14
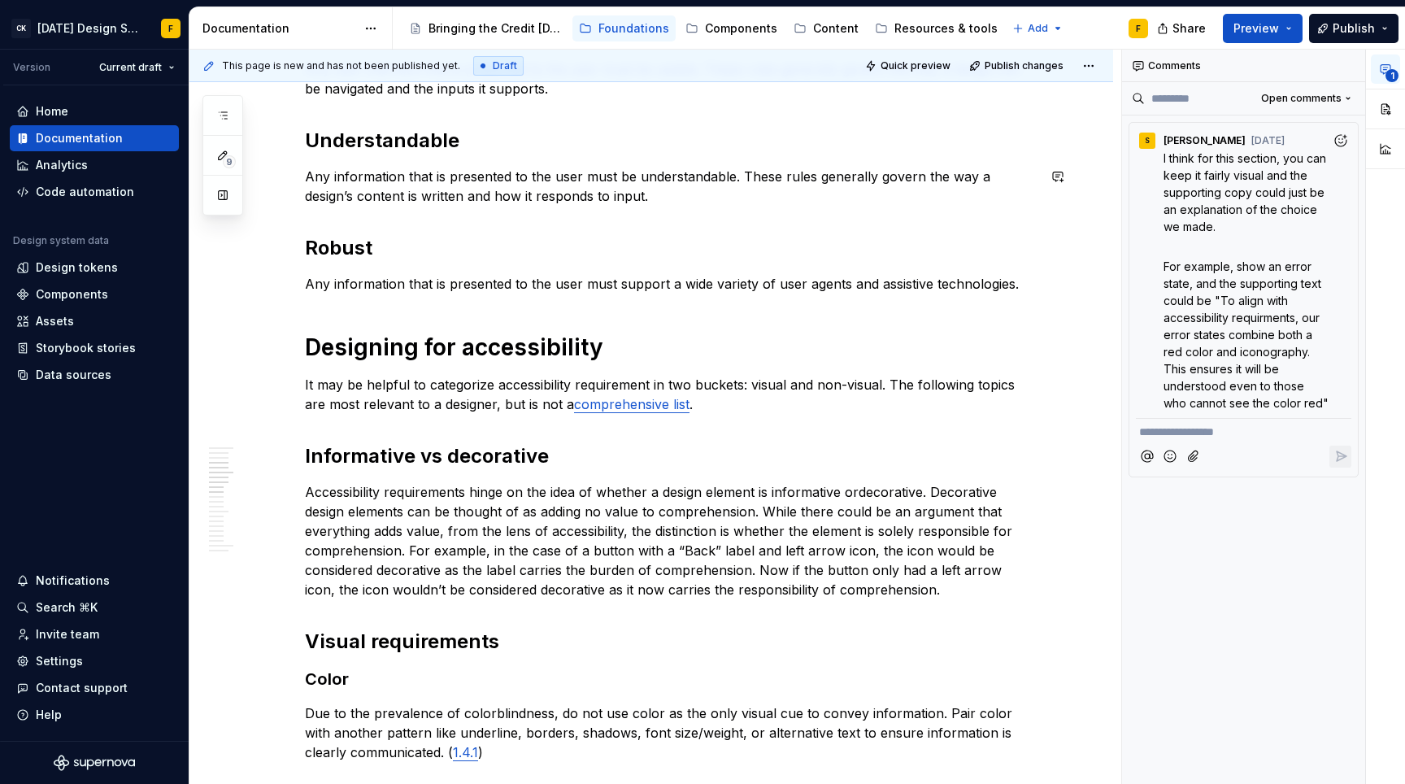
scroll to position [562, 0]
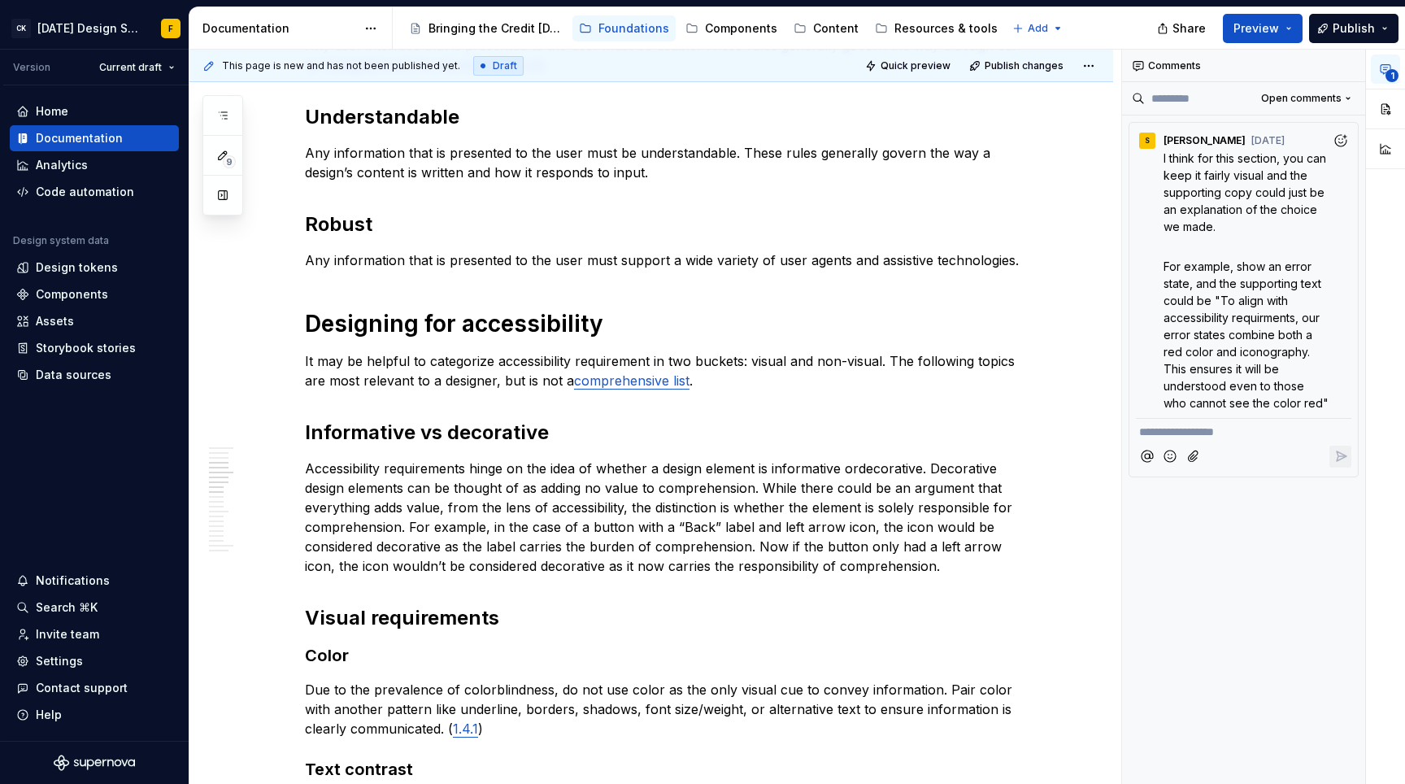
type textarea "*"
